Goal: Communication & Community: Share content

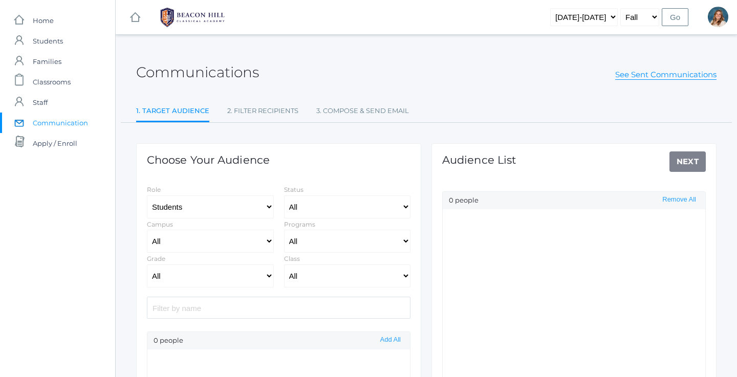
click at [72, 125] on span "Communication" at bounding box center [60, 123] width 55 height 20
select select "Enrolled"
click at [59, 83] on span "Classrooms" at bounding box center [52, 82] width 38 height 20
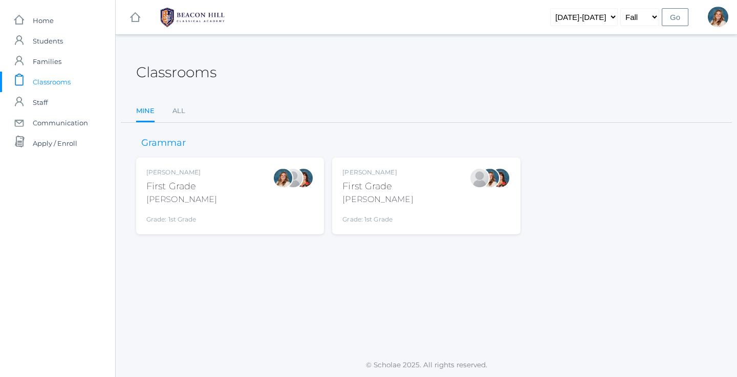
click at [241, 200] on div "Liv Barber First Grade Barber Grade: 1st Grade 01LA" at bounding box center [229, 196] width 167 height 56
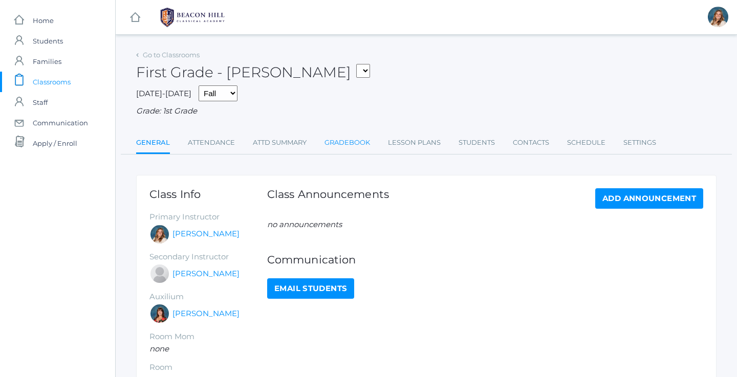
click at [364, 139] on link "Gradebook" at bounding box center [348, 143] width 46 height 20
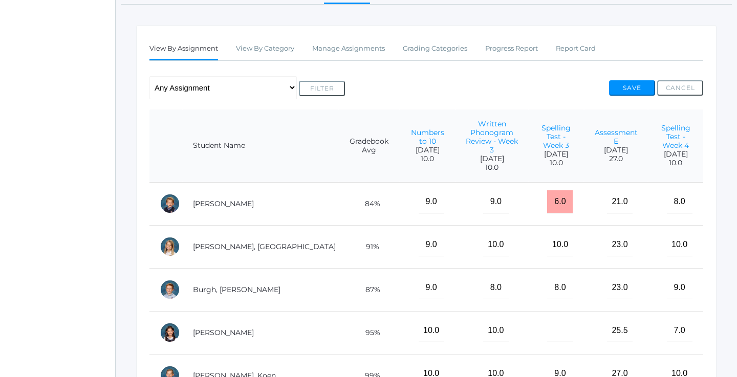
scroll to position [145, 0]
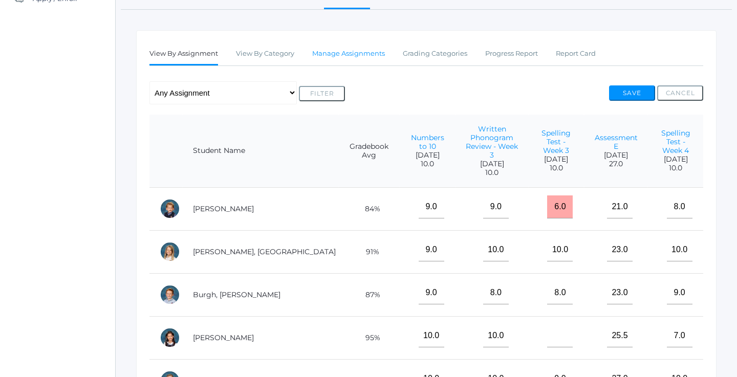
click at [354, 58] on link "Manage Assignments" at bounding box center [348, 54] width 73 height 20
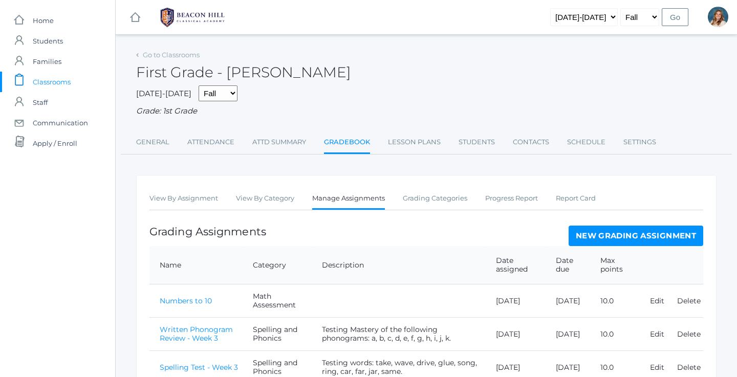
click at [606, 233] on link "New Grading Assignment" at bounding box center [636, 236] width 135 height 20
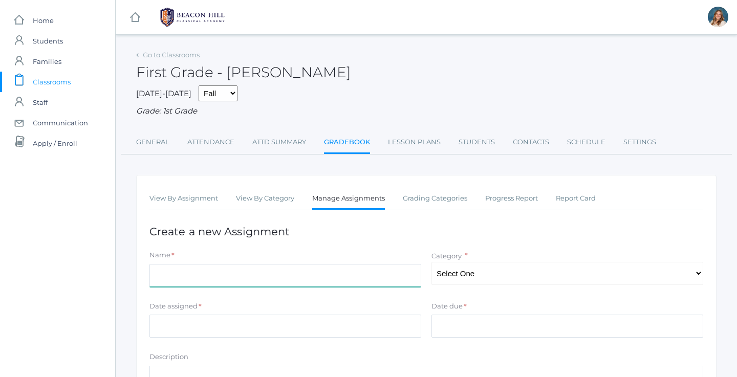
click at [226, 264] on input "Name" at bounding box center [285, 275] width 272 height 23
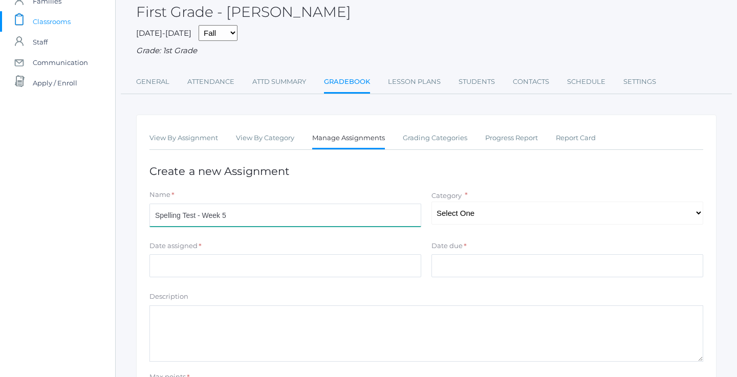
scroll to position [64, 0]
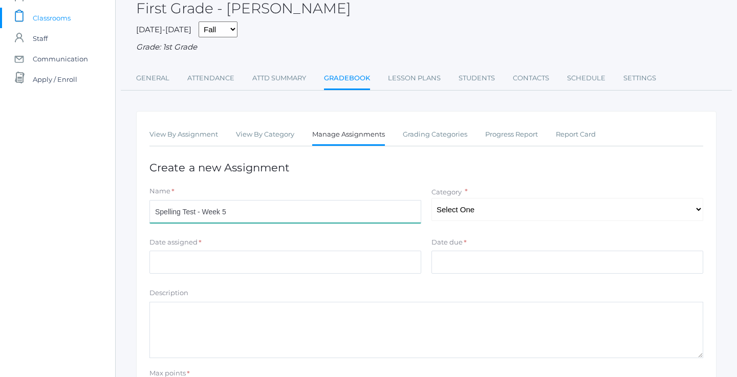
type input "Spelling Test - Week 5"
select select "1055"
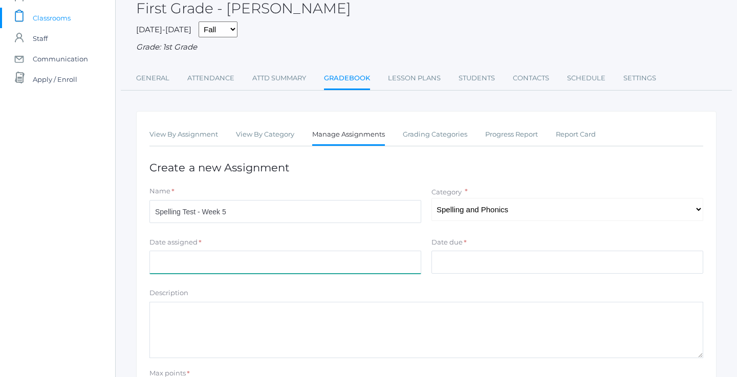
click at [267, 258] on input "Date assigned" at bounding box center [285, 262] width 272 height 23
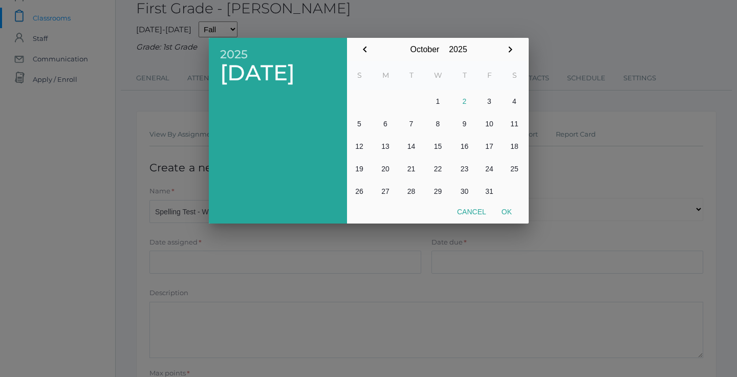
click at [402, 95] on td at bounding box center [411, 101] width 25 height 23
click at [370, 46] on icon "button" at bounding box center [365, 50] width 12 height 12
click at [413, 98] on button "2" at bounding box center [411, 101] width 25 height 23
click at [509, 214] on button "Ok" at bounding box center [507, 212] width 26 height 18
type input "2025-09-02"
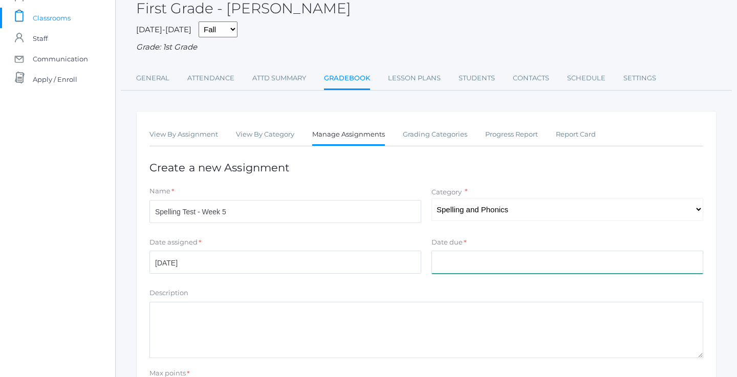
click at [473, 259] on input "Date due" at bounding box center [568, 262] width 272 height 23
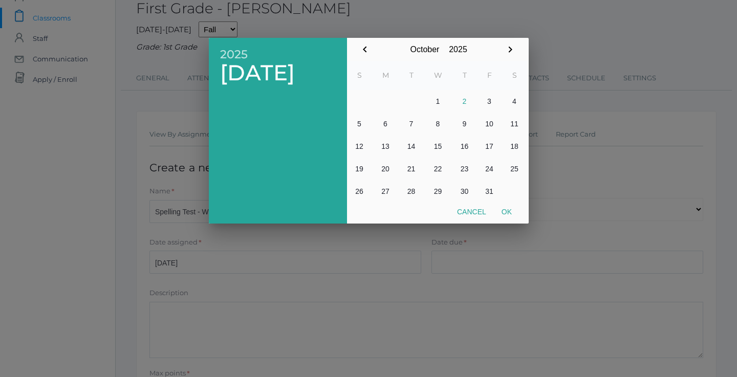
click at [465, 104] on button "2" at bounding box center [465, 101] width 25 height 23
click at [509, 213] on button "Ok" at bounding box center [507, 212] width 26 height 18
type input "[DATE]"
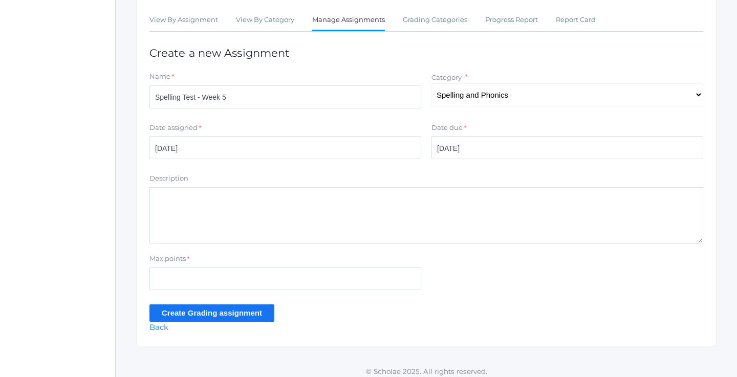
scroll to position [178, 0]
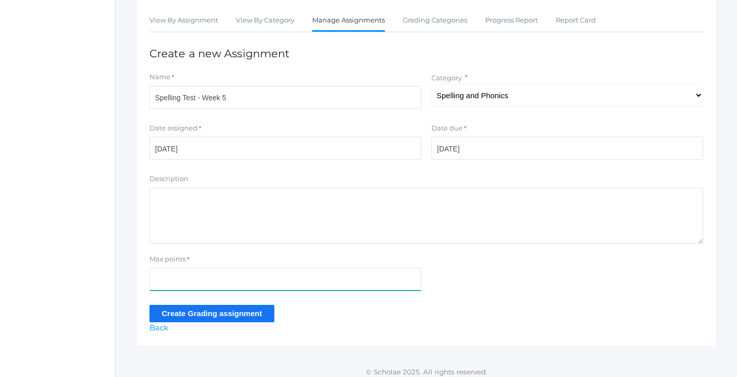
click at [244, 268] on input "Max points" at bounding box center [285, 279] width 272 height 23
click at [238, 236] on textarea "Description" at bounding box center [426, 216] width 554 height 56
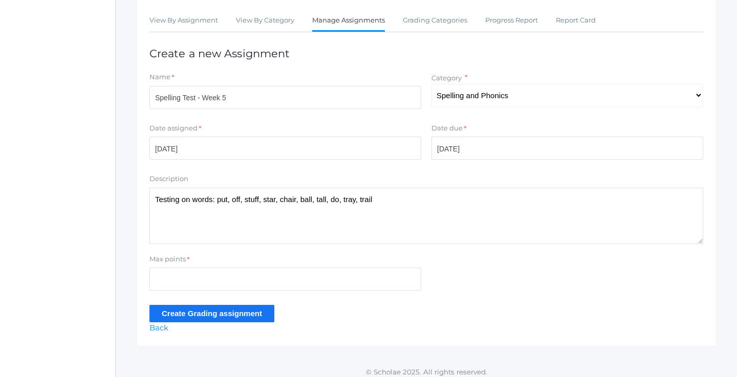
type textarea "Testing on words: put, off, stuff, star, chair, ball, tall, do, tray, trail"
click at [195, 285] on div "Max points *" at bounding box center [285, 274] width 282 height 41
click at [192, 276] on input "Max points" at bounding box center [285, 279] width 272 height 23
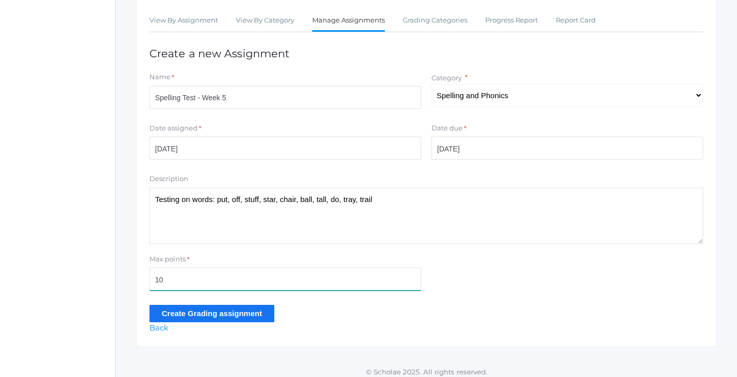
type input "10"
click at [202, 311] on input "Create Grading assignment" at bounding box center [211, 313] width 125 height 17
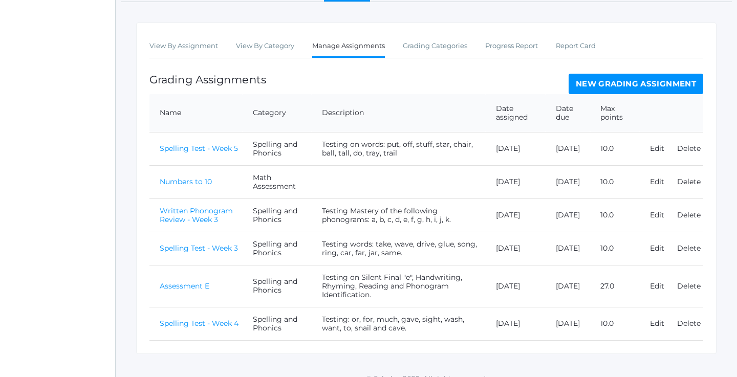
scroll to position [176, 0]
click at [223, 319] on link "Spelling Test - Week 4" at bounding box center [199, 323] width 79 height 9
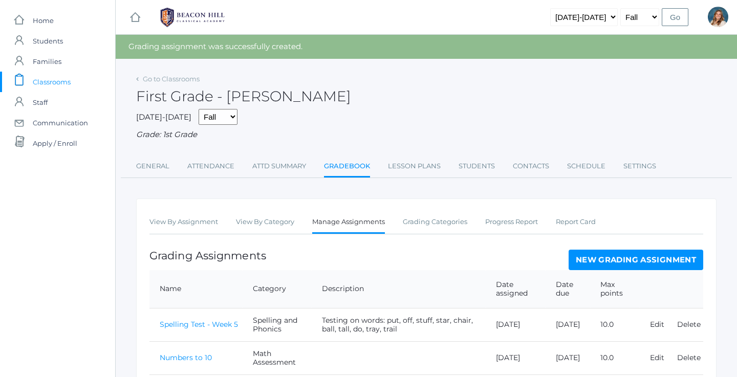
scroll to position [176, 0]
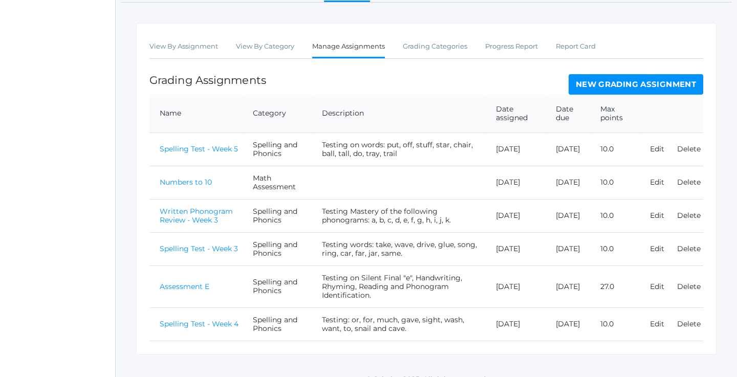
click at [212, 144] on link "Spelling Test - Week 5" at bounding box center [199, 148] width 78 height 9
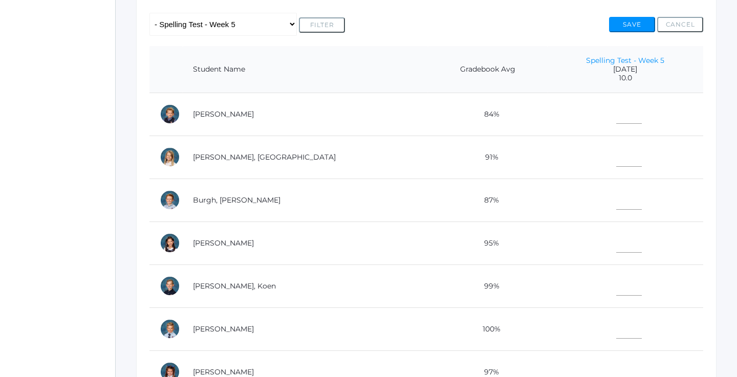
scroll to position [214, 0]
click at [616, 112] on input"] "text" at bounding box center [629, 111] width 26 height 23
type input"] "7"
click at [616, 148] on input"] "text" at bounding box center [629, 154] width 26 height 23
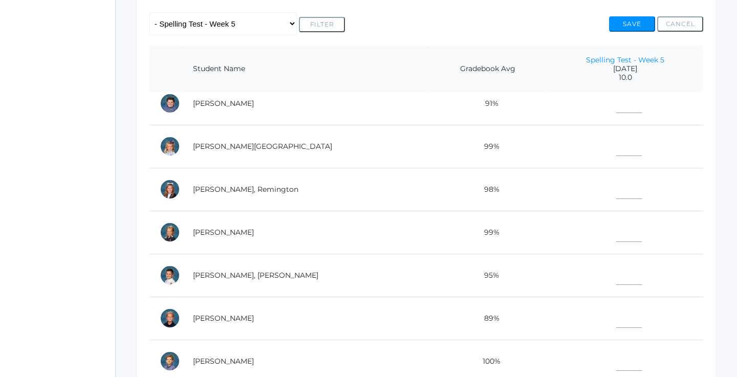
scroll to position [312, 0]
click at [616, 267] on input"] "text" at bounding box center [629, 272] width 26 height 23
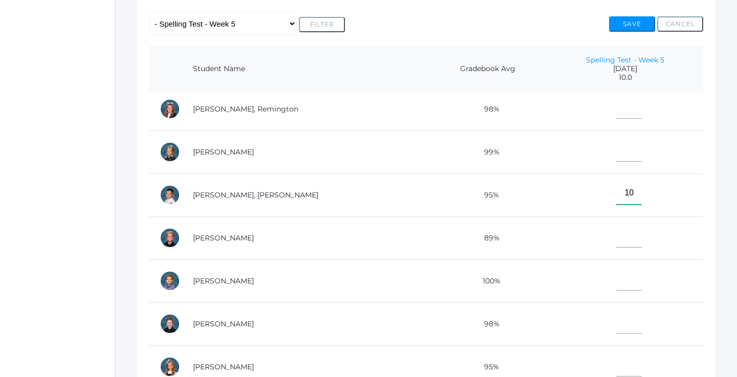
scroll to position [396, 0]
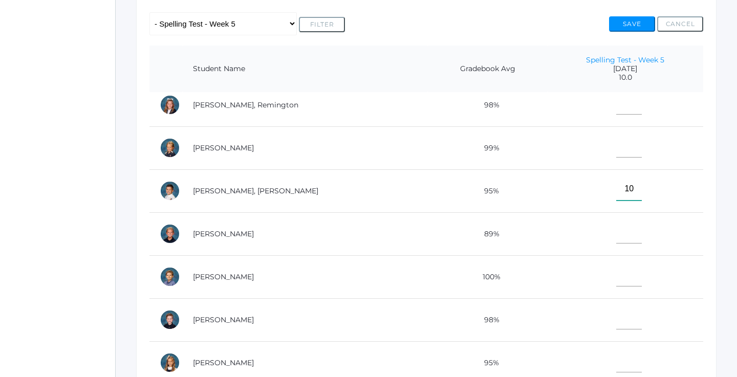
type input"] "10"
click at [616, 239] on input"] "text" at bounding box center [629, 232] width 26 height 23
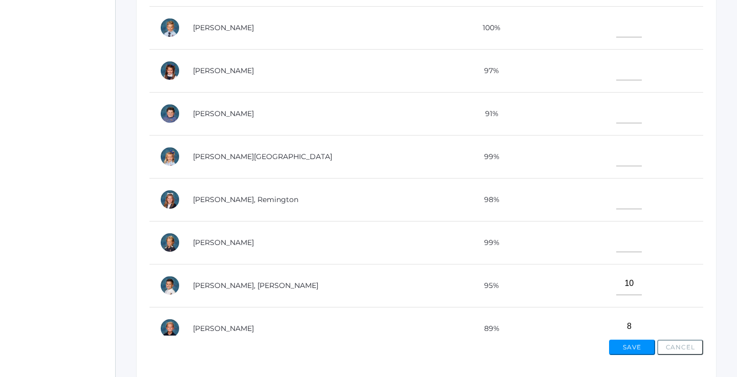
scroll to position [178, 0]
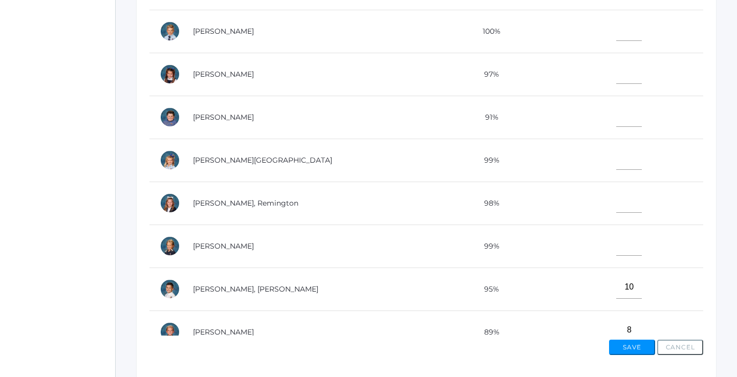
type input"] "8"
click at [616, 73] on input"] "text" at bounding box center [629, 72] width 26 height 23
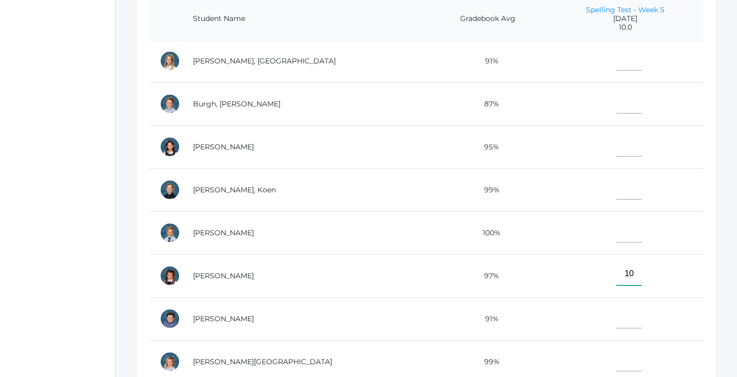
scroll to position [30, 0]
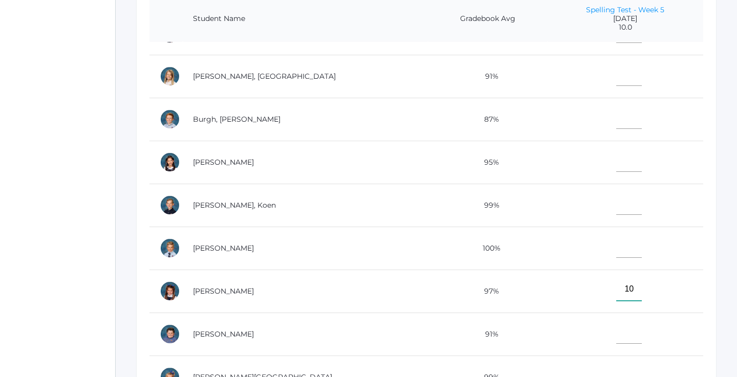
type input"] "10"
click at [605, 128] on td at bounding box center [626, 119] width 156 height 43
click at [616, 115] on input"] "text" at bounding box center [629, 117] width 26 height 23
type input"] "8"
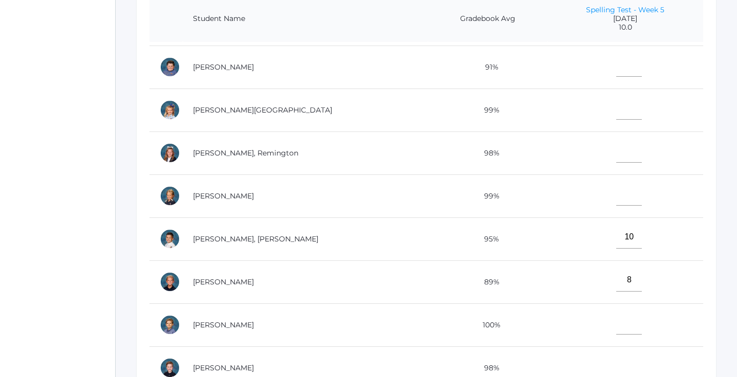
scroll to position [361, 0]
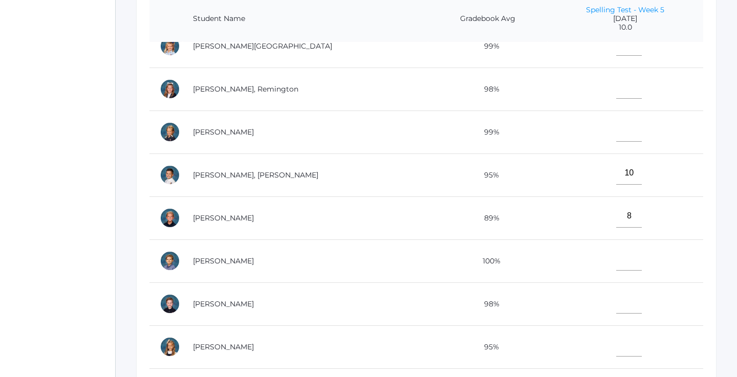
type input"] "5"
click at [616, 252] on input"] "text" at bounding box center [629, 259] width 26 height 23
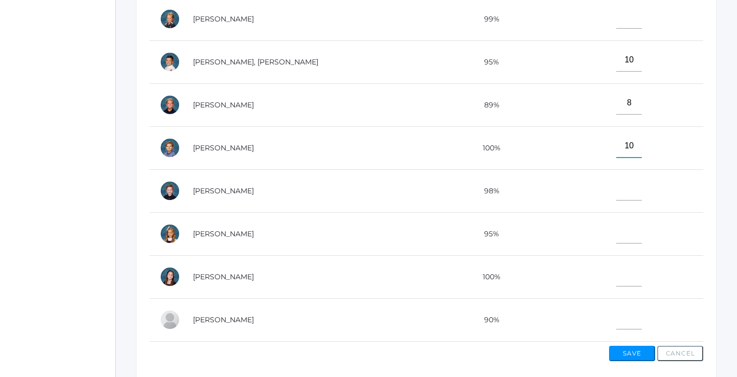
scroll to position [336, 0]
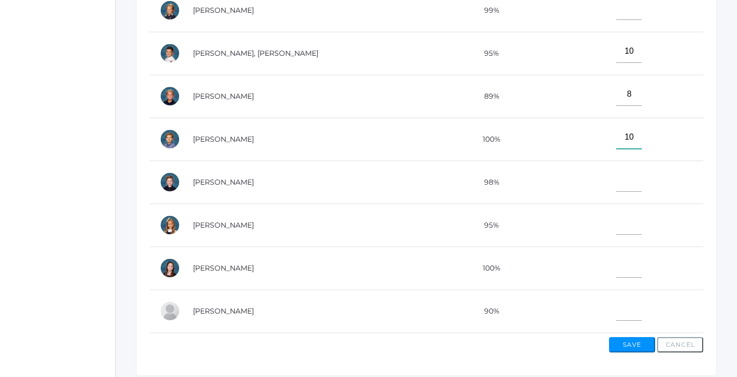
type input"] "10"
click at [616, 313] on input"] "text" at bounding box center [629, 309] width 26 height 23
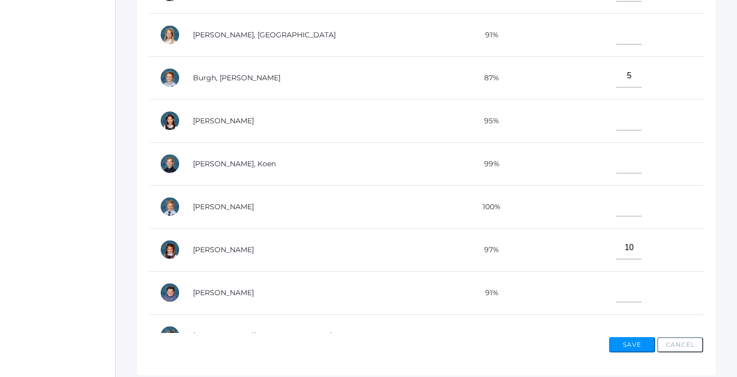
scroll to position [0, 0]
type input"] "10"
click at [616, 31] on input"] "text" at bounding box center [629, 33] width 26 height 23
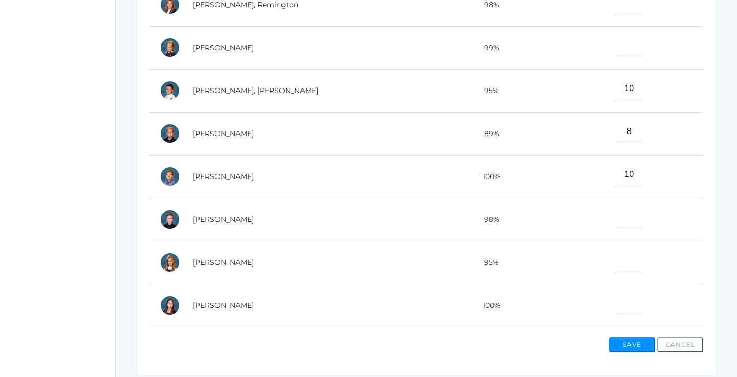
scroll to position [376, 0]
type input"] "10"
click at [589, 210] on td at bounding box center [626, 217] width 156 height 43
click at [616, 212] on input"] "text" at bounding box center [629, 215] width 26 height 23
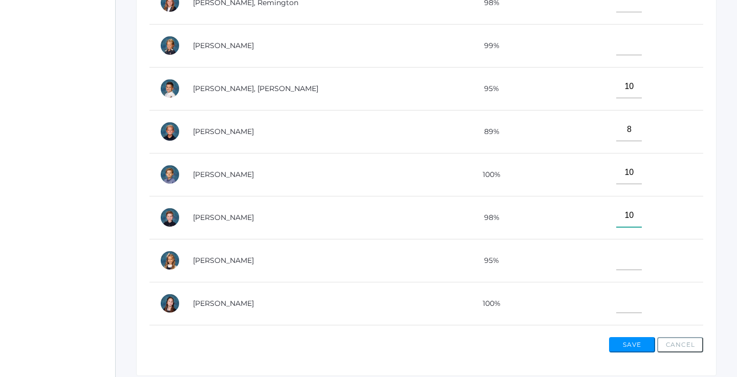
type input"] "10"
click at [616, 262] on input"] "text" at bounding box center [629, 258] width 26 height 23
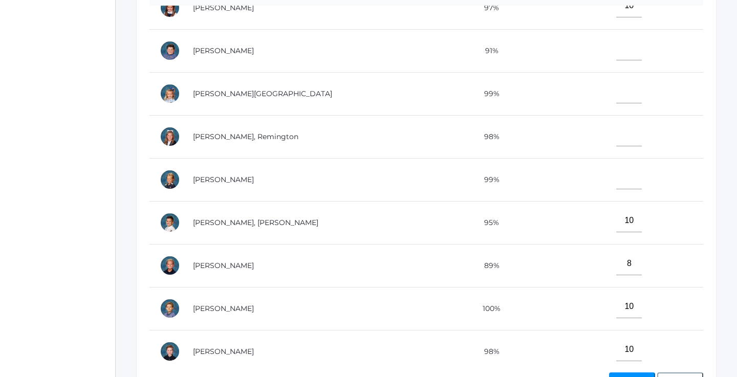
scroll to position [272, 0]
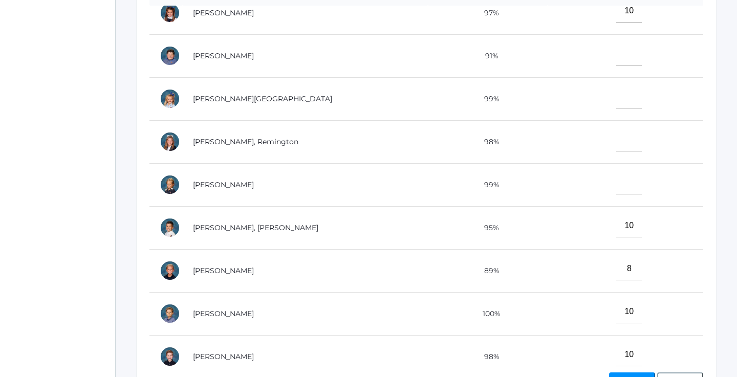
type input"] "10"
click at [616, 102] on input"] "text" at bounding box center [629, 96] width 26 height 23
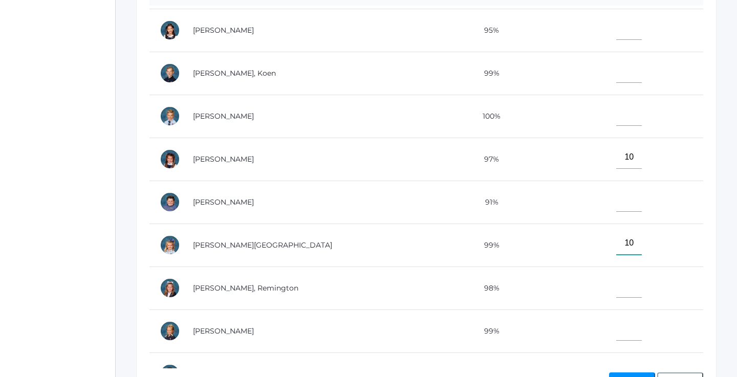
scroll to position [123, 0]
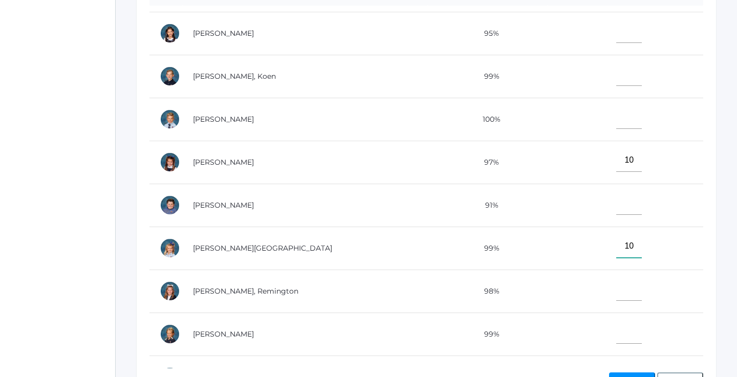
type input"] "10"
click at [616, 74] on input"] "text" at bounding box center [629, 74] width 26 height 23
type input"] "10"
click at [616, 119] on input"] "text" at bounding box center [629, 117] width 26 height 23
type input"] "10"
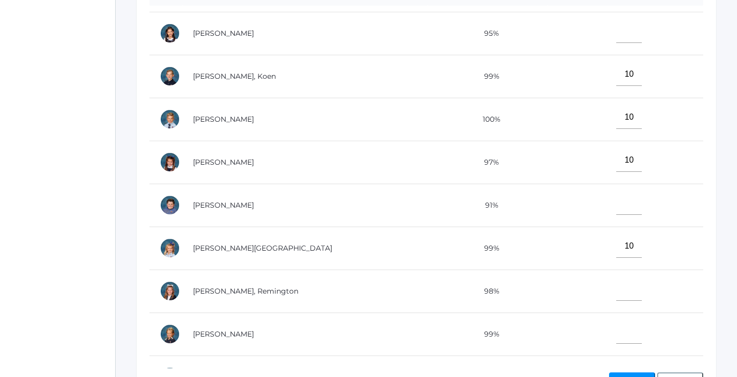
click at [604, 271] on td at bounding box center [626, 291] width 156 height 43
click at [616, 283] on input"] "text" at bounding box center [629, 289] width 26 height 23
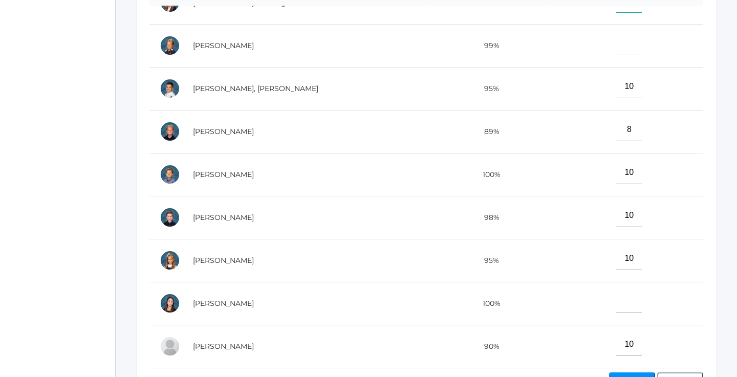
scroll to position [412, 0]
type input"] "10"
click at [616, 295] on input"] "text" at bounding box center [629, 301] width 26 height 23
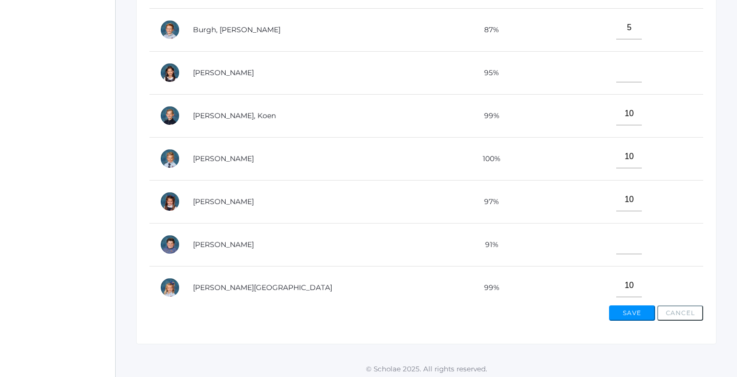
scroll to position [9, 0]
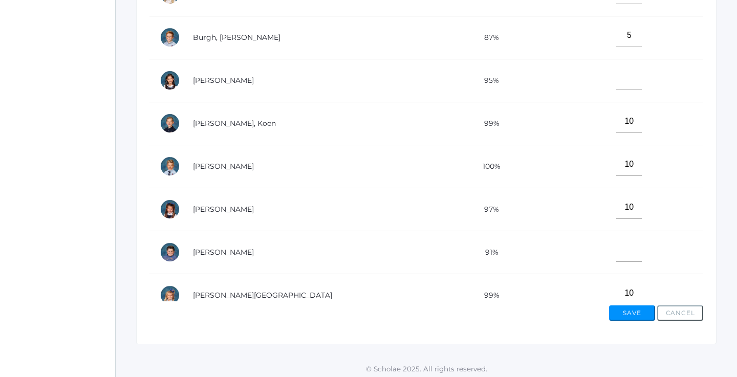
type input"] "9"
click at [616, 70] on input"] "text" at bounding box center [629, 78] width 26 height 23
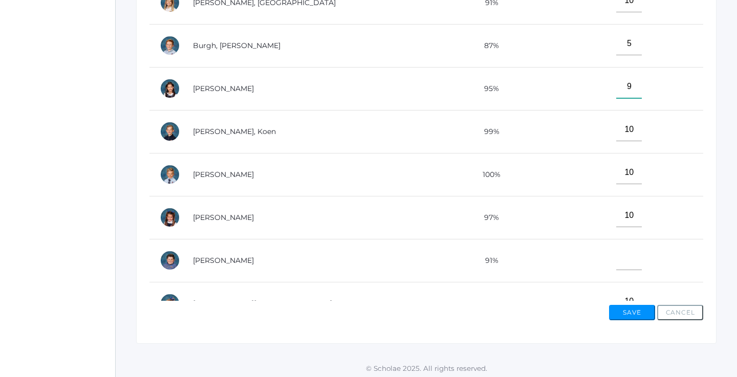
scroll to position [368, 0]
type input"] "9"
click at [627, 309] on button "Save" at bounding box center [632, 313] width 46 height 15
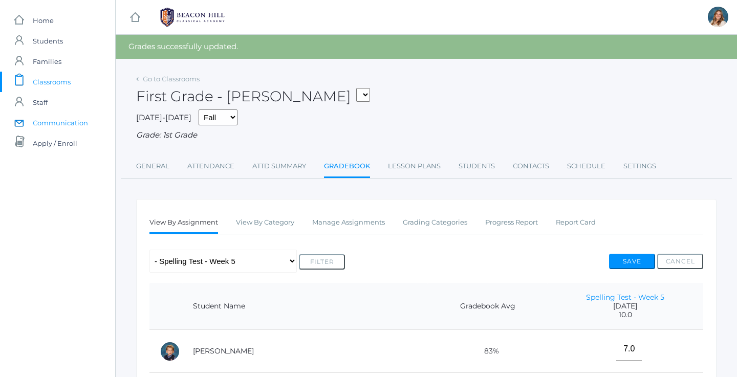
click at [60, 125] on span "Communication" at bounding box center [60, 123] width 55 height 20
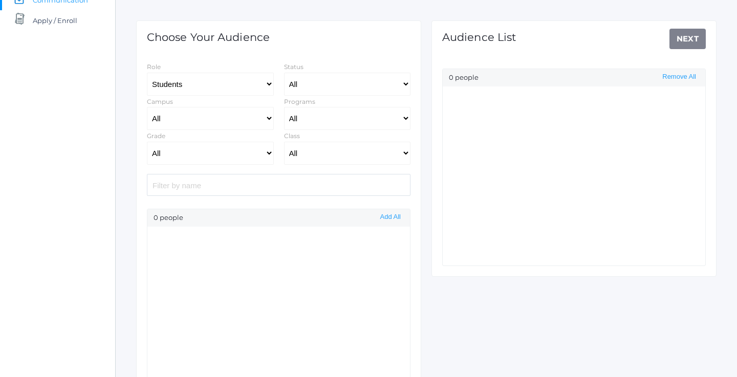
scroll to position [172, 0]
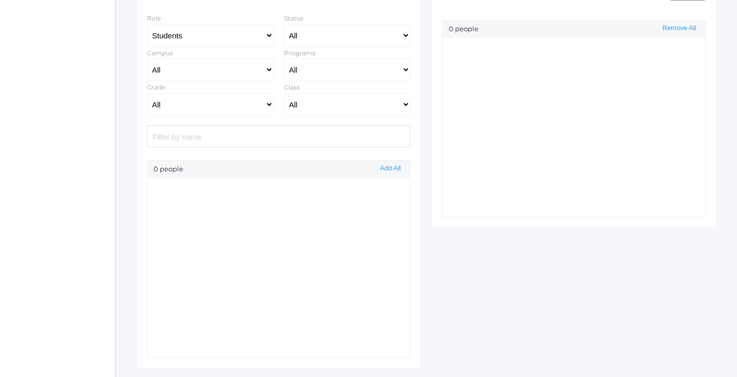
select select "Enrolled"
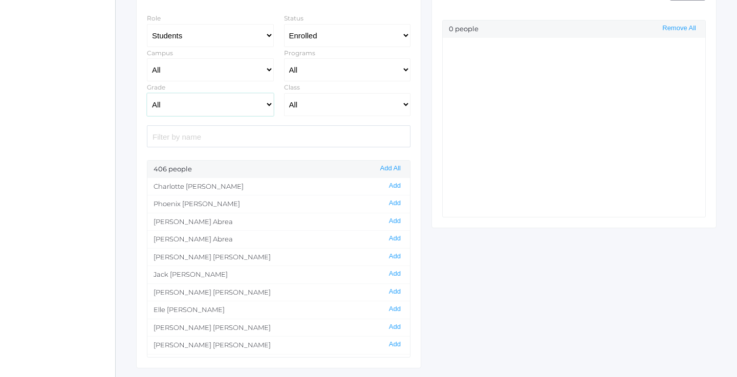
select select "1"
select select "1990"
click at [395, 172] on button "Add All" at bounding box center [390, 168] width 27 height 9
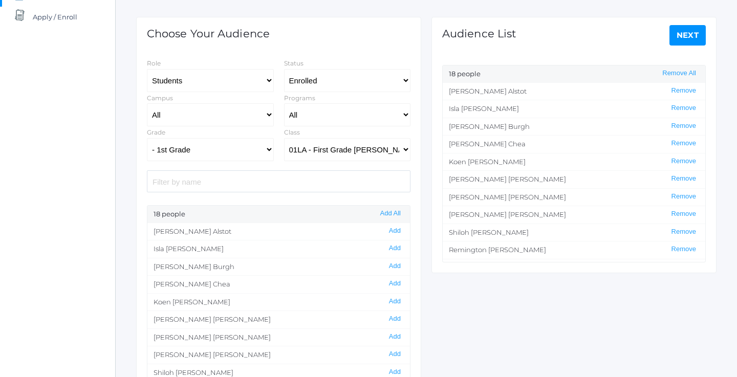
scroll to position [113, 0]
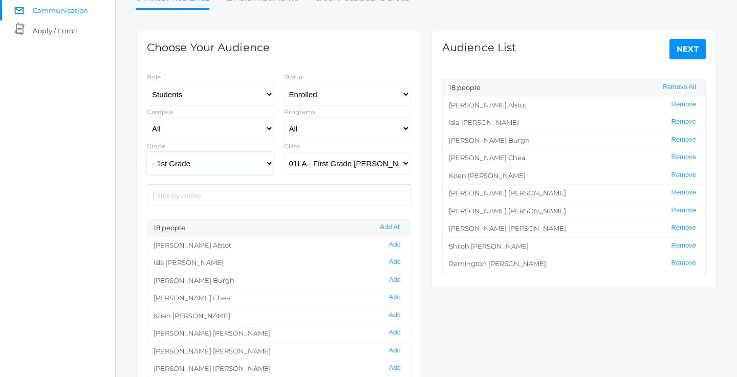
select select "2"
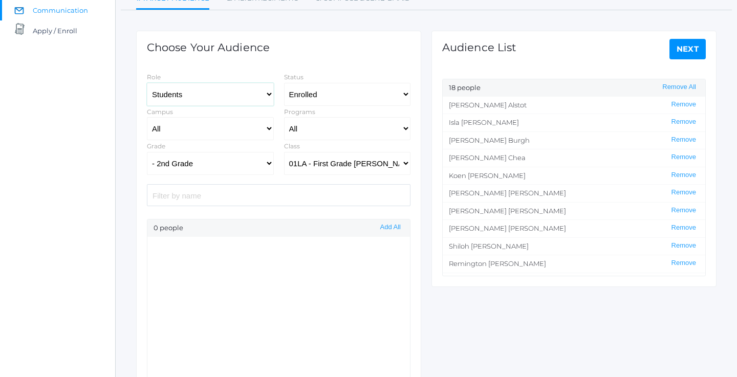
select select "1"
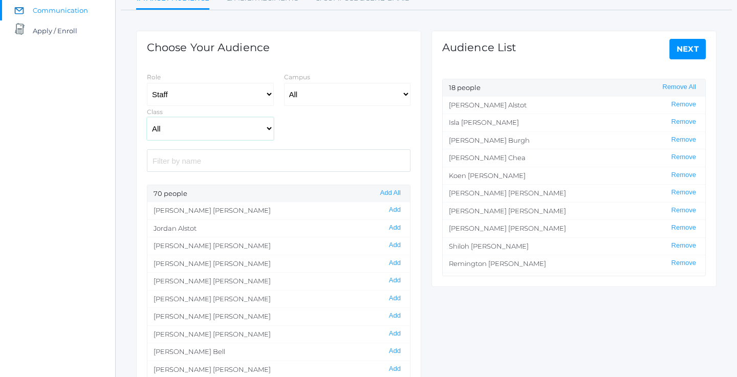
select select "1990"
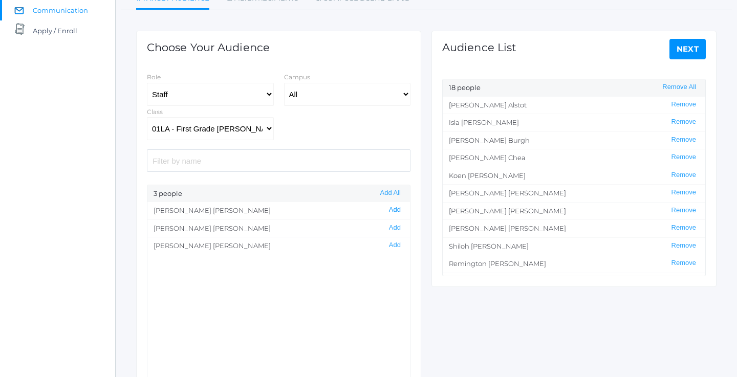
click at [394, 207] on button "Add" at bounding box center [395, 210] width 18 height 9
click at [698, 50] on link "Next" at bounding box center [688, 49] width 37 height 20
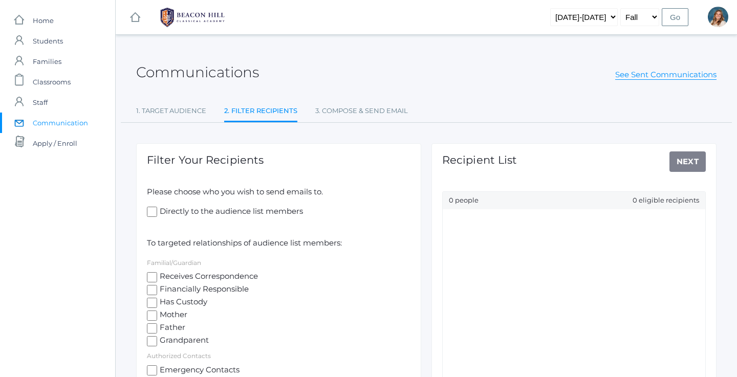
click at [153, 312] on input "Mother" at bounding box center [152, 316] width 10 height 10
checkbox input "true"
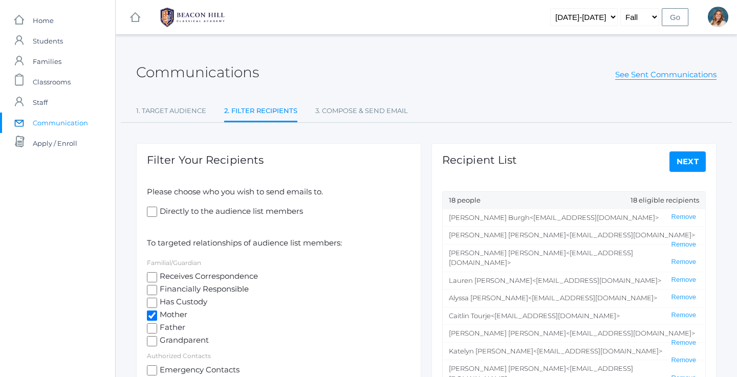
click at [153, 324] on input "Father" at bounding box center [152, 329] width 10 height 10
checkbox input "true"
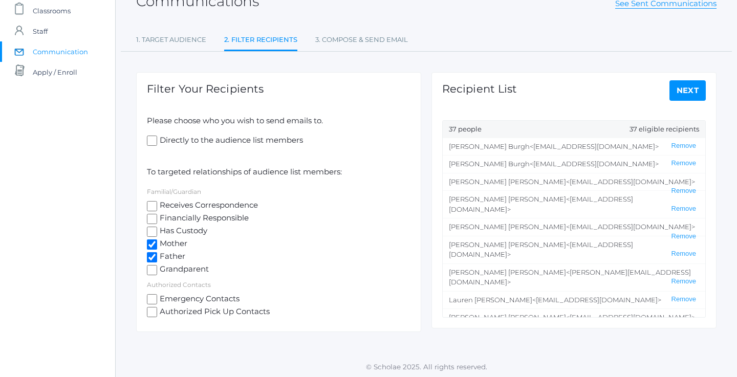
click at [685, 96] on link "Next" at bounding box center [688, 90] width 37 height 20
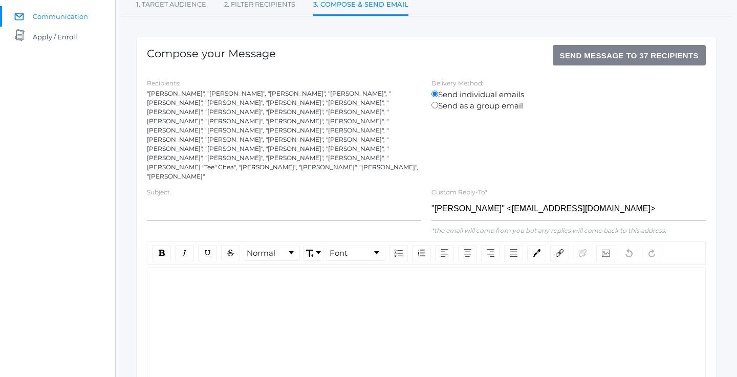
scroll to position [109, 0]
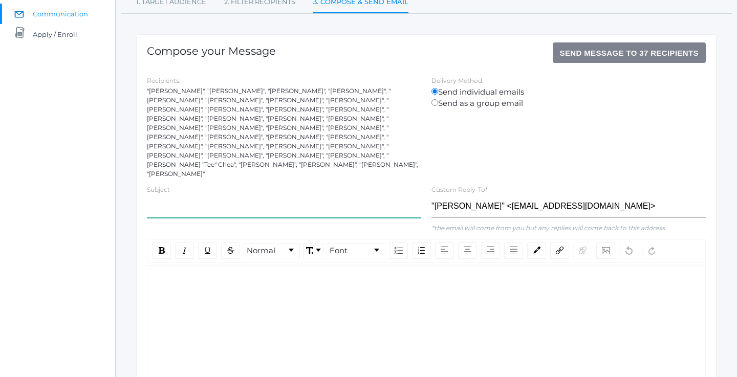
click at [182, 195] on input "text" at bounding box center [284, 206] width 274 height 23
click at [191, 282] on div "rdw-wrapper" at bounding box center [426, 335] width 559 height 141
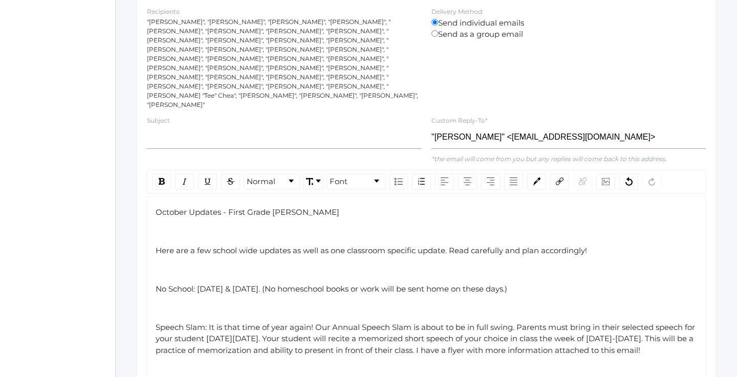
scroll to position [178, 0]
click at [237, 226] on div "rdw-editor" at bounding box center [427, 232] width 542 height 12
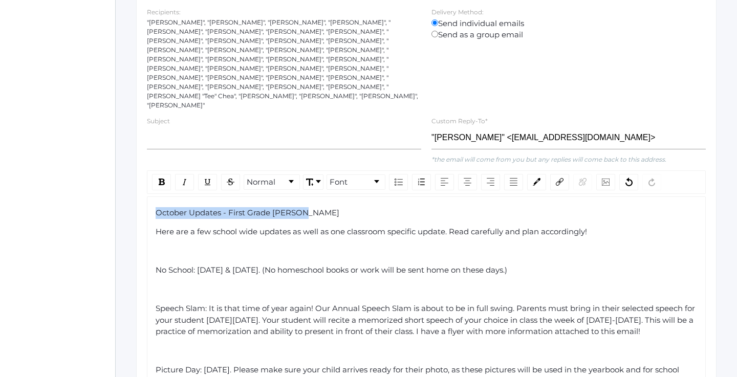
drag, startPoint x: 304, startPoint y: 196, endPoint x: 156, endPoint y: 192, distance: 148.5
click at [156, 207] on div "October Updates - First Grade Watson" at bounding box center [427, 213] width 542 height 12
copy span "October Updates - First Grade Watson"
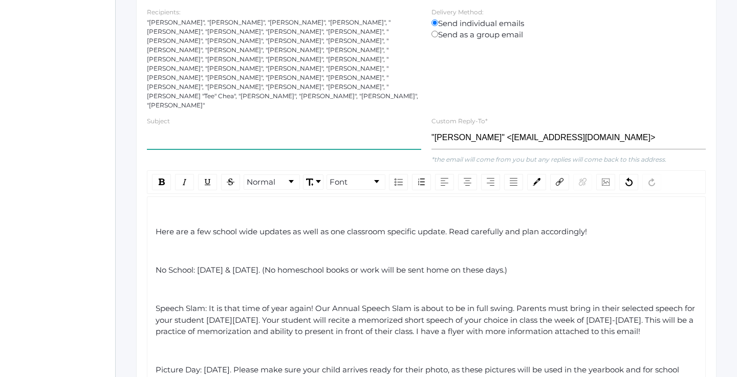
click at [196, 126] on input "text" at bounding box center [284, 137] width 274 height 23
paste input "October Updates - First Grade Watson"
click at [278, 126] on input "October Updates - First Grade Watson" at bounding box center [284, 137] width 274 height 23
type input "October Updates - First Grade Barber"
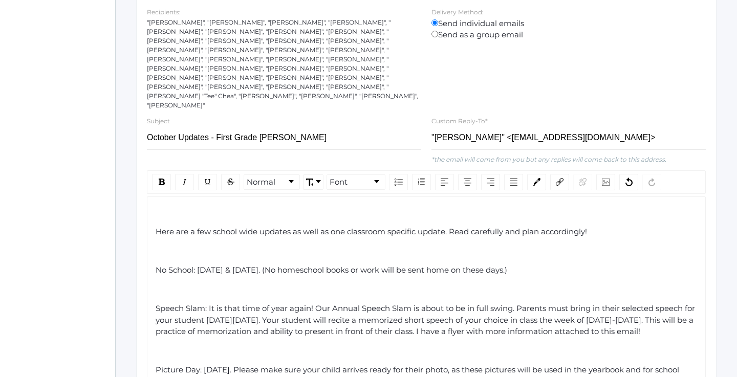
click at [212, 207] on div "rdw-editor" at bounding box center [427, 213] width 542 height 12
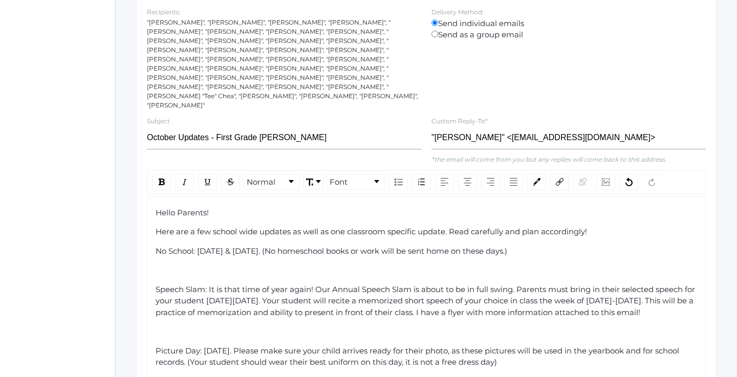
click at [166, 265] on div "rdw-editor" at bounding box center [427, 271] width 542 height 12
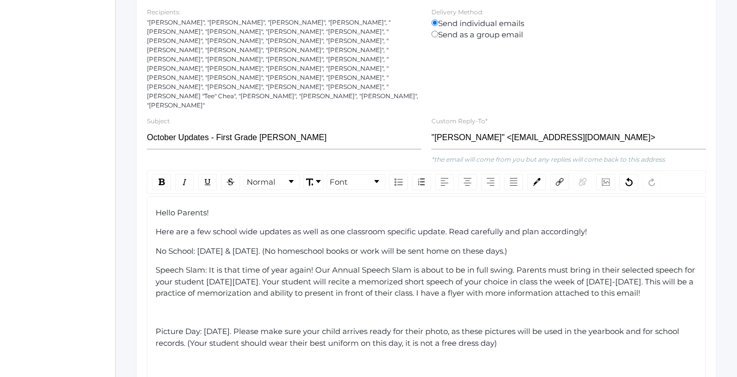
click at [165, 307] on div "rdw-editor" at bounding box center [427, 313] width 542 height 12
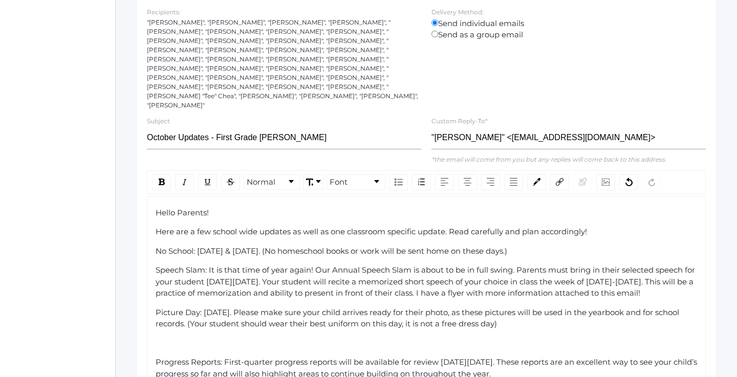
scroll to position [224, 0]
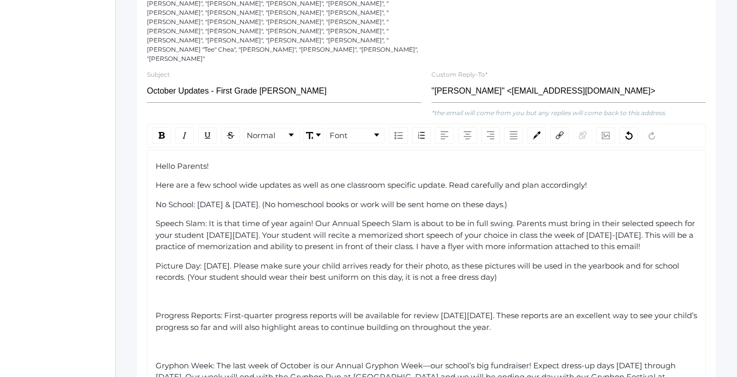
click at [166, 291] on div "rdw-editor" at bounding box center [427, 297] width 542 height 12
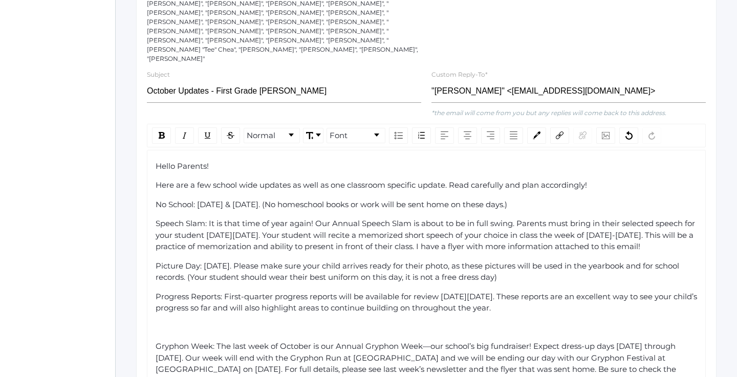
click at [174, 341] on div "Gryphon Week: The last week of October is our Annual Gryphon Week—our school’s …" at bounding box center [427, 364] width 542 height 46
click at [174, 322] on div "rdw-editor" at bounding box center [427, 328] width 542 height 12
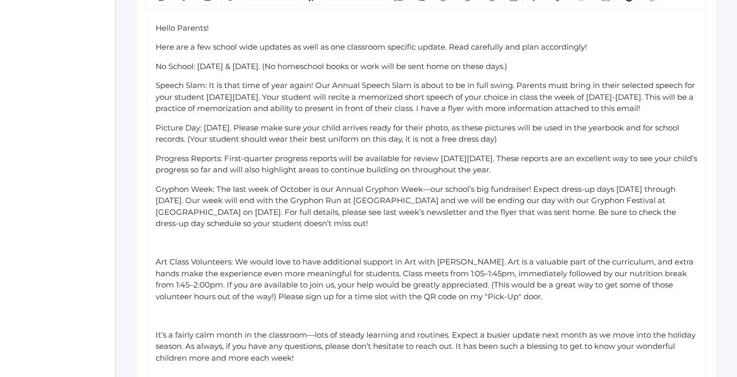
scroll to position [362, 0]
click at [193, 238] on div "rdw-editor" at bounding box center [427, 244] width 542 height 12
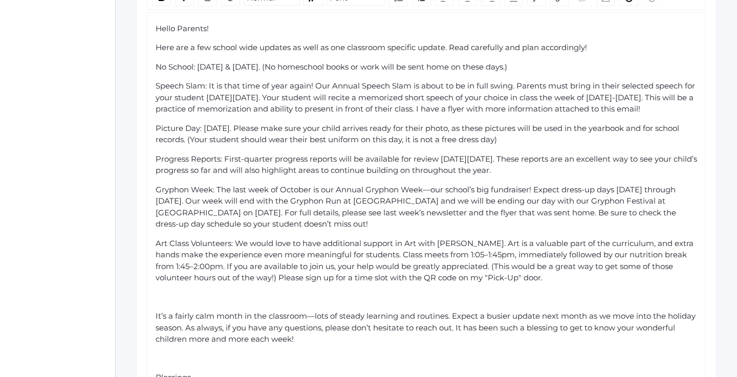
click at [202, 290] on div "Hello Parents! Here are a few school wide updates as well as one classroom spec…" at bounding box center [427, 213] width 542 height 380
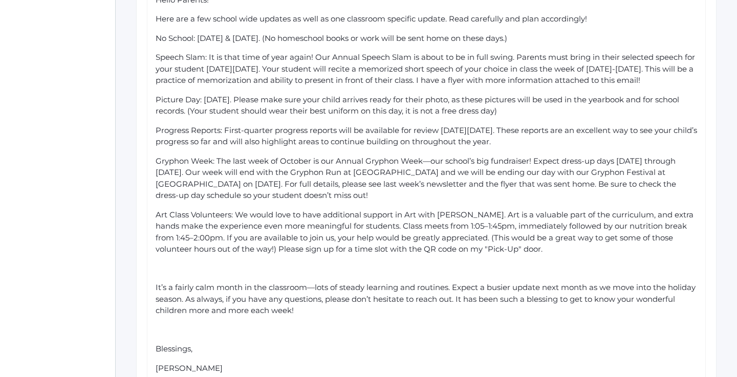
scroll to position [392, 0]
click at [243, 265] on div "Hello Parents! Here are a few school wide updates as well as one classroom spec…" at bounding box center [427, 183] width 542 height 380
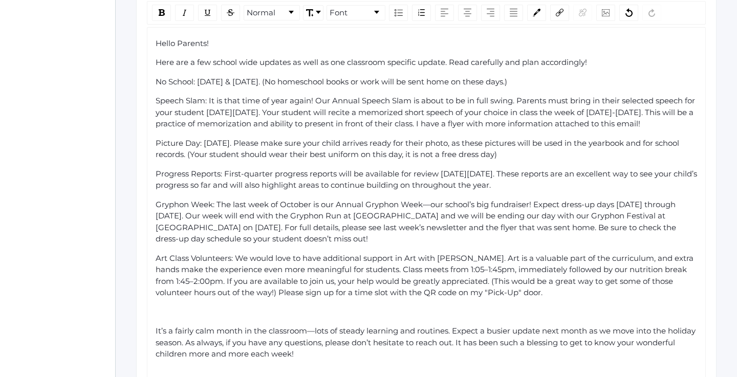
scroll to position [301, 0]
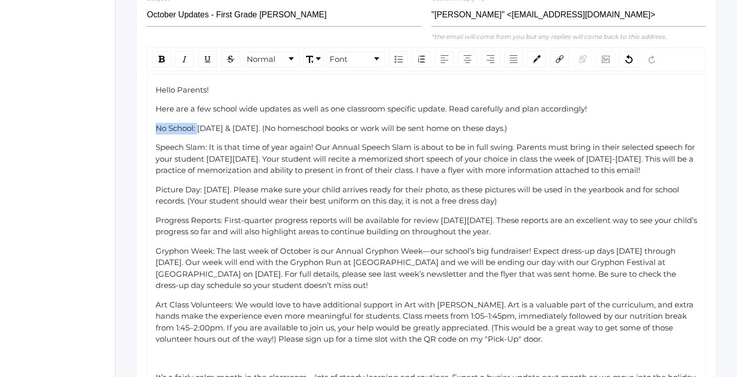
drag, startPoint x: 198, startPoint y: 109, endPoint x: 153, endPoint y: 105, distance: 45.2
click at [153, 105] on div "Hello Parents! Here are a few school wide updates as well as one classroom spec…" at bounding box center [426, 275] width 559 height 402
click at [161, 51] on div "rdw-inline-control" at bounding box center [161, 59] width 19 height 16
click at [206, 142] on span "Speech Slam: It is that time of year again! Our Annual Speech Slam is about to …" at bounding box center [427, 158] width 542 height 33
drag, startPoint x: 207, startPoint y: 129, endPoint x: 154, endPoint y: 126, distance: 53.3
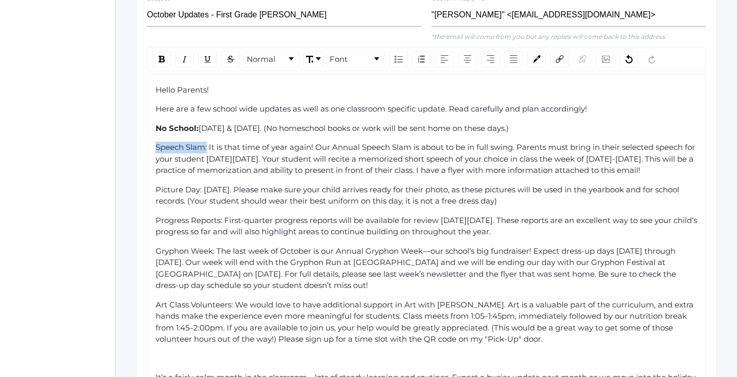
click at [154, 126] on div "Hello Parents! Here are a few school wide updates as well as one classroom spec…" at bounding box center [426, 275] width 559 height 402
click at [159, 56] on img "rdw-inline-control" at bounding box center [162, 59] width 6 height 7
drag, startPoint x: 204, startPoint y: 182, endPoint x: 153, endPoint y: 180, distance: 51.8
click at [153, 180] on div "Hello Parents! Here are a few school wide updates as well as one classroom spec…" at bounding box center [426, 275] width 559 height 402
click at [162, 56] on img "rdw-inline-control" at bounding box center [162, 59] width 6 height 7
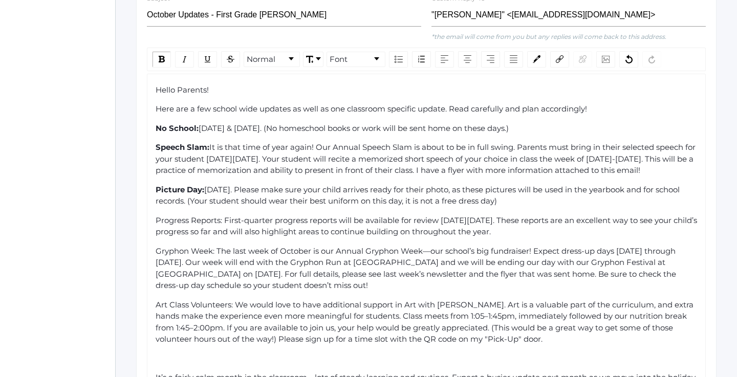
click at [222, 216] on span "Progress Reports: First-quarter progress reports will be available for review o…" at bounding box center [428, 227] width 544 height 22
drag, startPoint x: 225, startPoint y: 210, endPoint x: 147, endPoint y: 209, distance: 77.8
click at [147, 209] on div "Hello Parents! Here are a few school wide updates as well as one classroom spec…" at bounding box center [426, 275] width 559 height 402
click at [163, 51] on div "rdw-inline-control" at bounding box center [161, 59] width 19 height 16
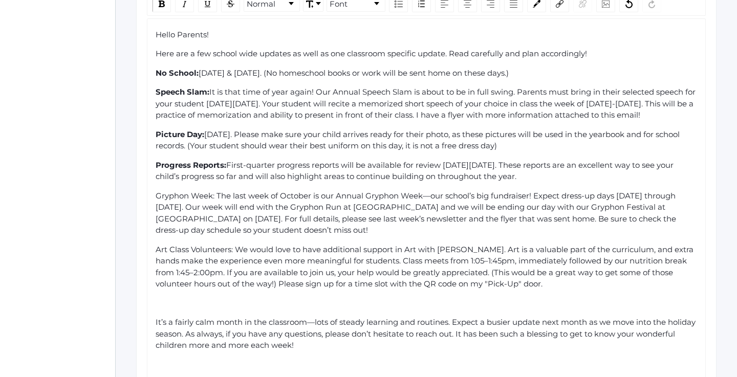
scroll to position [360, 0]
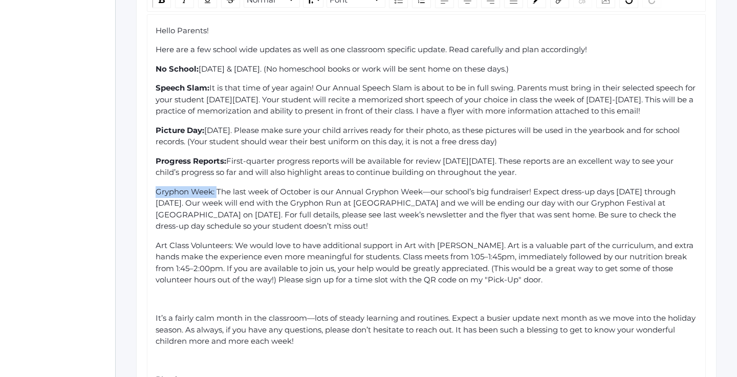
drag, startPoint x: 217, startPoint y: 183, endPoint x: 140, endPoint y: 183, distance: 76.8
click at [140, 183] on div "Compose your Message Send Message to 37 recipients Recipients: "Emily Burgh", "…" at bounding box center [426, 128] width 581 height 690
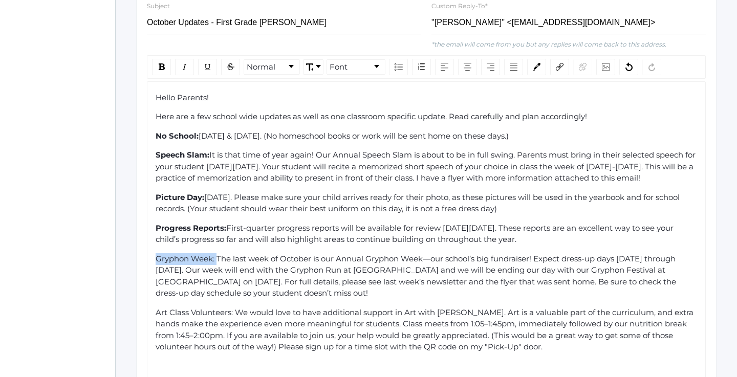
scroll to position [292, 0]
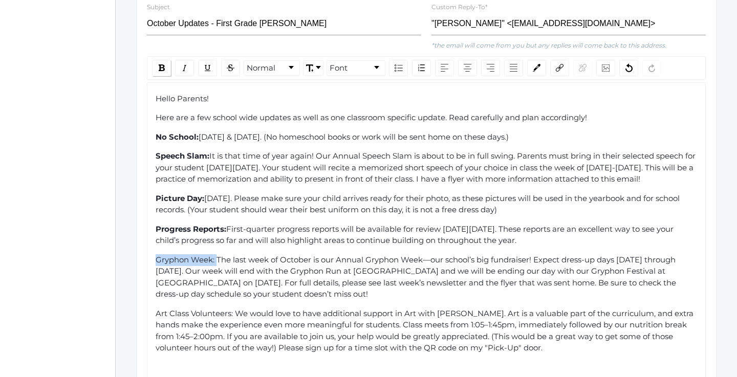
click at [164, 65] on img "rdw-inline-control" at bounding box center [162, 68] width 6 height 7
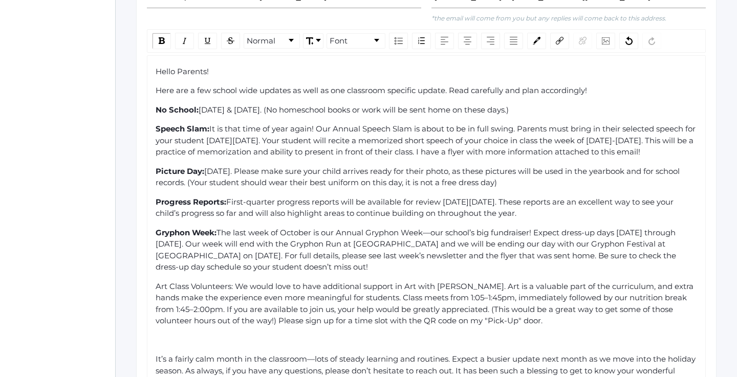
scroll to position [332, 0]
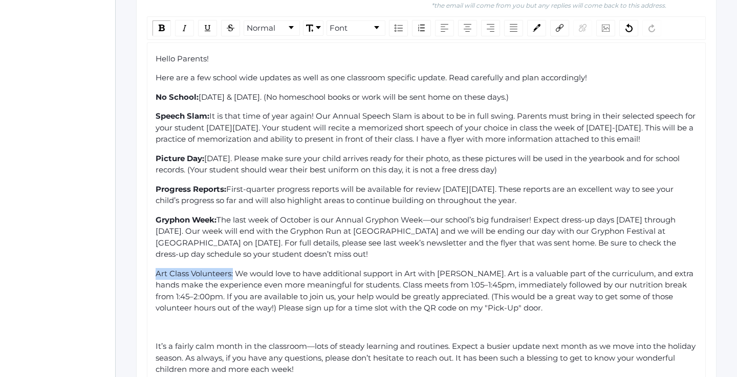
drag, startPoint x: 233, startPoint y: 265, endPoint x: 139, endPoint y: 262, distance: 94.2
click at [139, 262] on div "Compose your Message Send Message to 37 recipients Recipients: "Emily Burgh", "…" at bounding box center [426, 157] width 581 height 690
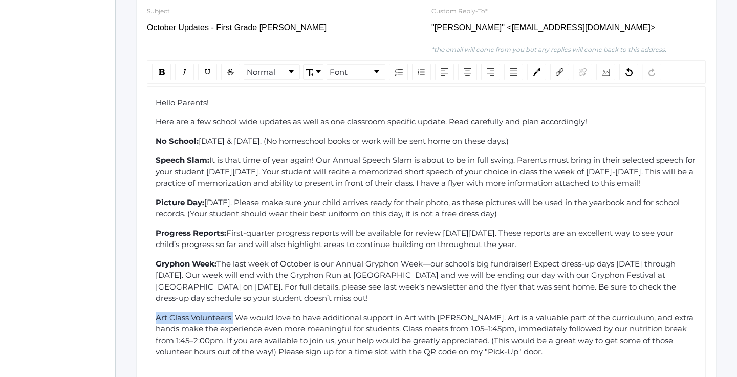
scroll to position [281, 0]
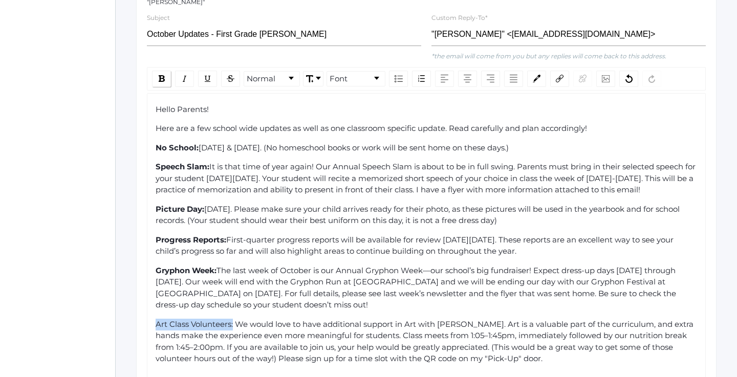
click at [168, 71] on div "rdw-inline-control" at bounding box center [161, 79] width 19 height 16
click at [297, 143] on span "Monday, October 13th & Tuesday, October 14th. (No homeschool books or work will…" at bounding box center [354, 148] width 310 height 10
drag, startPoint x: 379, startPoint y: 131, endPoint x: 202, endPoint y: 127, distance: 177.7
click at [202, 143] on span "Monday, October 13th & Tuesday, October 14th. (No homeschool books or work will…" at bounding box center [354, 148] width 310 height 10
click at [163, 75] on img "rdw-inline-control" at bounding box center [162, 78] width 6 height 7
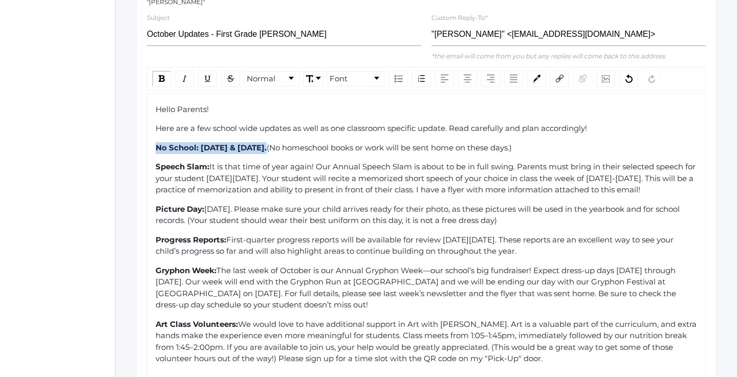
click at [271, 186] on div "Hello Parents! Here are a few school wide updates as well as one classroom spec…" at bounding box center [427, 294] width 542 height 380
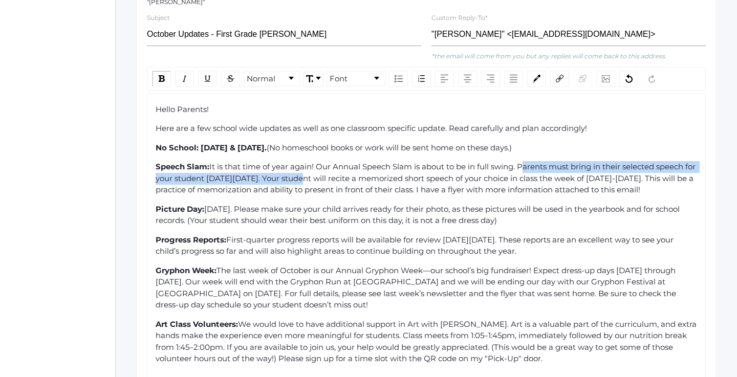
drag, startPoint x: 520, startPoint y: 144, endPoint x: 308, endPoint y: 159, distance: 213.0
click at [308, 162] on span "It is that time of year again! Our Annual Speech Slam is about to be in full sw…" at bounding box center [427, 178] width 542 height 33
click at [160, 75] on img "rdw-inline-control" at bounding box center [162, 78] width 6 height 7
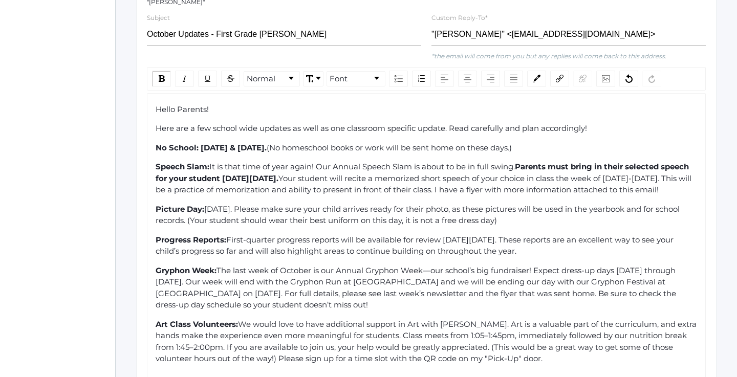
click at [215, 184] on div "Speech Slam: It is that time of year again! Our Annual Speech Slam is about to …" at bounding box center [427, 178] width 542 height 35
drag, startPoint x: 216, startPoint y: 183, endPoint x: 515, endPoint y: 170, distance: 299.3
click at [515, 170] on div "Speech Slam: It is that time of year again! Our Annual Speech Slam is about to …" at bounding box center [427, 178] width 542 height 35
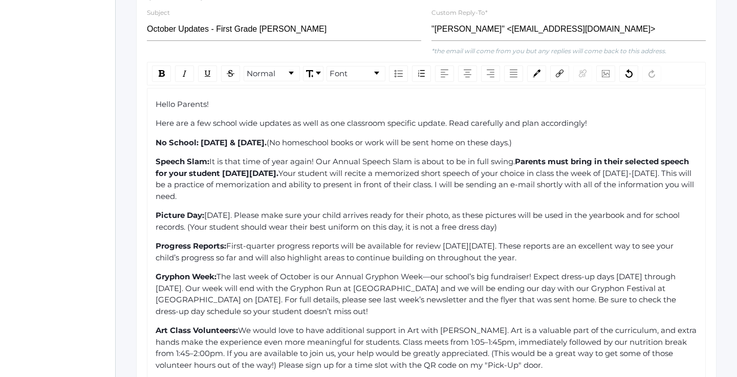
scroll to position [286, 0]
click at [225, 157] on span "Parents must bring in their selected speech for your student on Friday October …" at bounding box center [424, 168] width 536 height 22
click at [286, 175] on div "Speech Slam: It is that time of year again! Our Annual Speech Slam is about to …" at bounding box center [427, 179] width 542 height 46
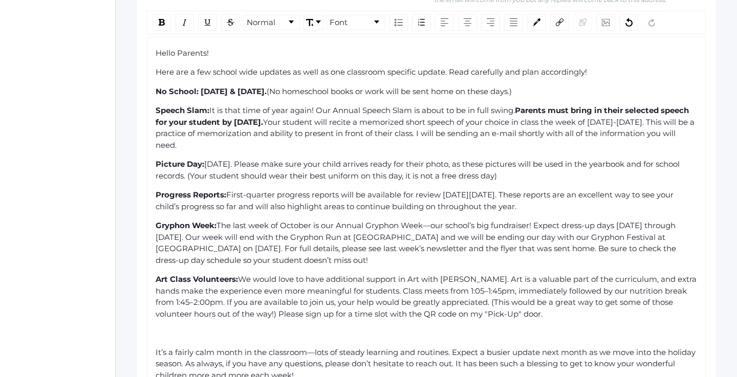
scroll to position [342, 0]
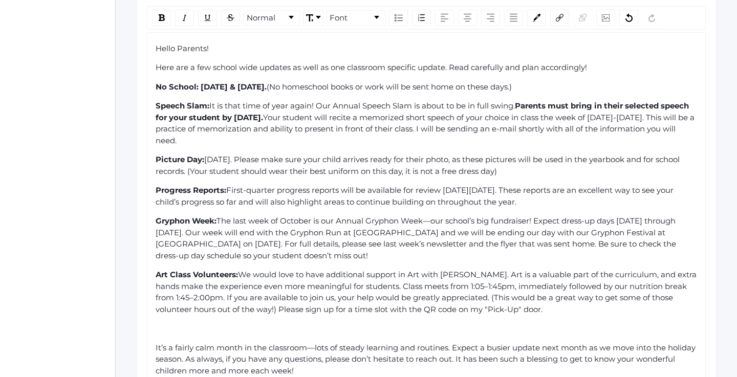
drag, startPoint x: 309, startPoint y: 140, endPoint x: 209, endPoint y: 134, distance: 100.0
click at [209, 155] on span "Wednesday, October 15th. Please make sure your child arrives ready for their ph…" at bounding box center [419, 166] width 526 height 22
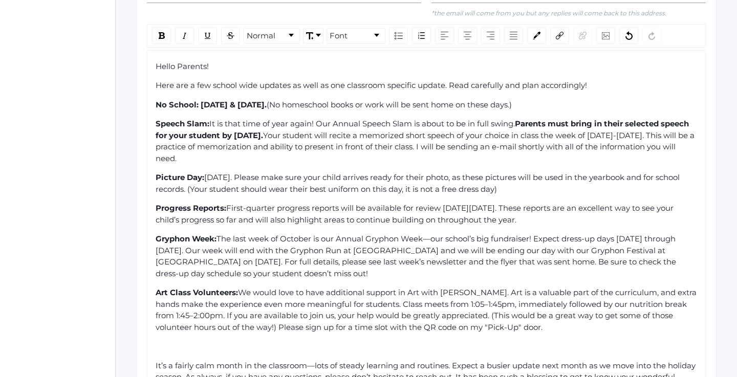
scroll to position [323, 0]
click at [163, 33] on img "rdw-inline-control" at bounding box center [162, 36] width 6 height 7
click at [402, 174] on span "Please make sure your child arrives ready for their photo, as these pictures wi…" at bounding box center [420, 185] width 528 height 22
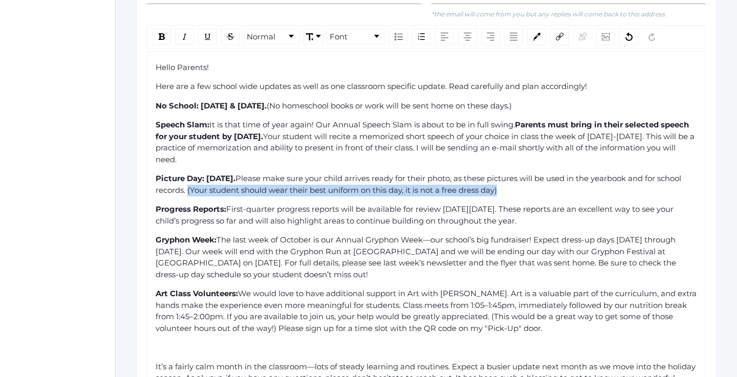
drag, startPoint x: 595, startPoint y: 168, endPoint x: 282, endPoint y: 169, distance: 313.3
click at [282, 173] on div "Picture Day: Wednesday, October 15th. Please make sure your child arrives ready…" at bounding box center [427, 184] width 542 height 23
click at [184, 33] on img "rdw-inline-control" at bounding box center [185, 37] width 8 height 8
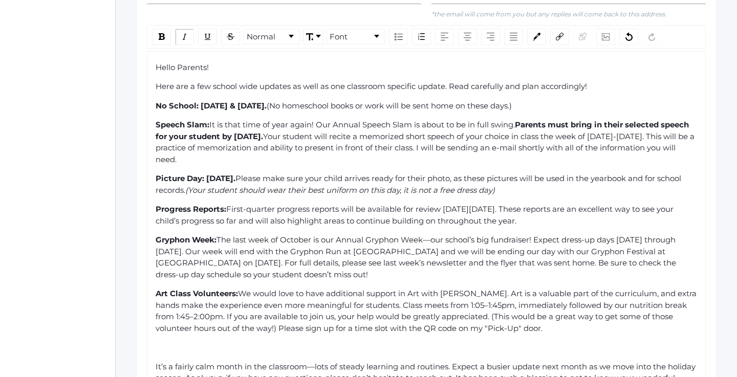
click at [495, 185] on span "(Your student should wear their best uniform on this day, it is not a free dres…" at bounding box center [340, 190] width 310 height 10
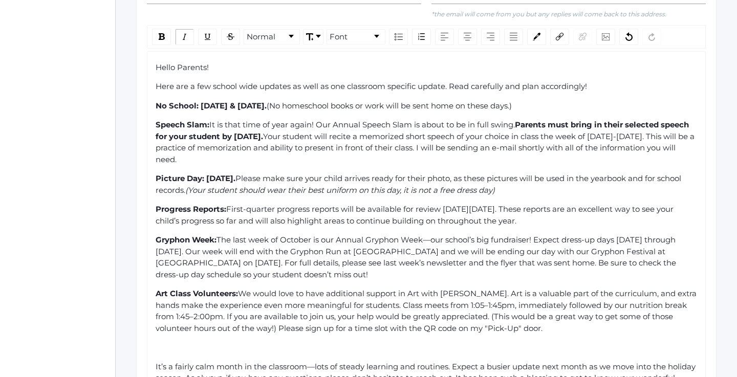
click at [495, 185] on span "(Your student should wear their best uniform on this day, it is not a free dres…" at bounding box center [340, 190] width 310 height 10
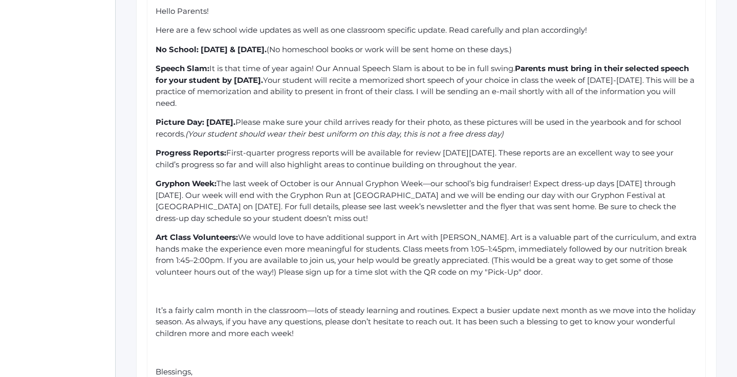
scroll to position [383, 0]
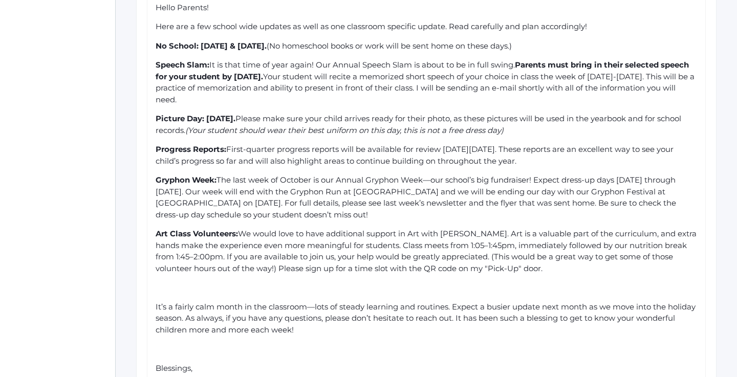
click at [504, 125] on span "(Your student should wear their best uniform on this day, this is not a free dr…" at bounding box center [344, 130] width 318 height 10
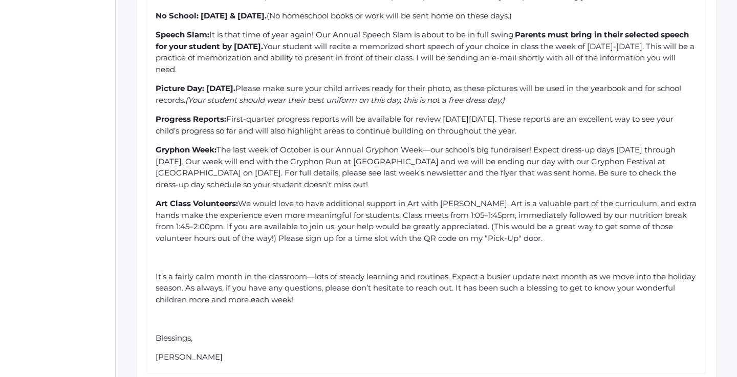
scroll to position [414, 0]
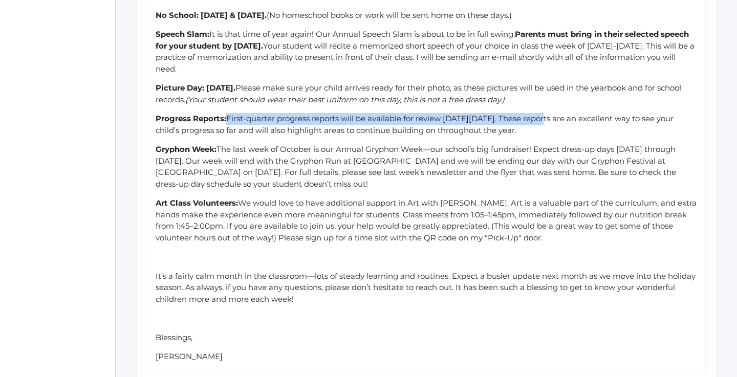
drag, startPoint x: 536, startPoint y: 99, endPoint x: 227, endPoint y: 99, distance: 309.2
click at [227, 113] on div "Progress Reports: First-quarter progress reports will be available for review o…" at bounding box center [427, 124] width 542 height 23
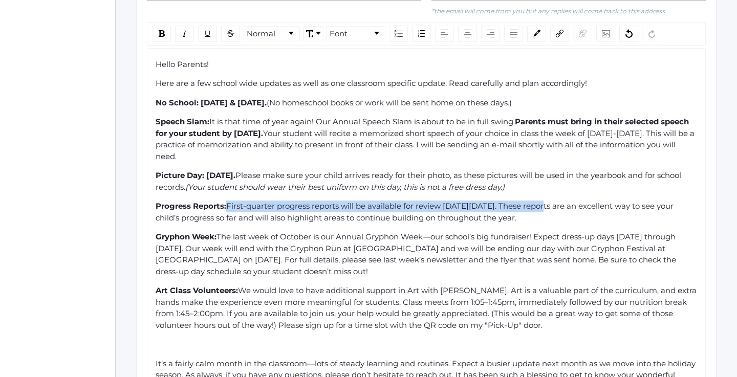
scroll to position [325, 0]
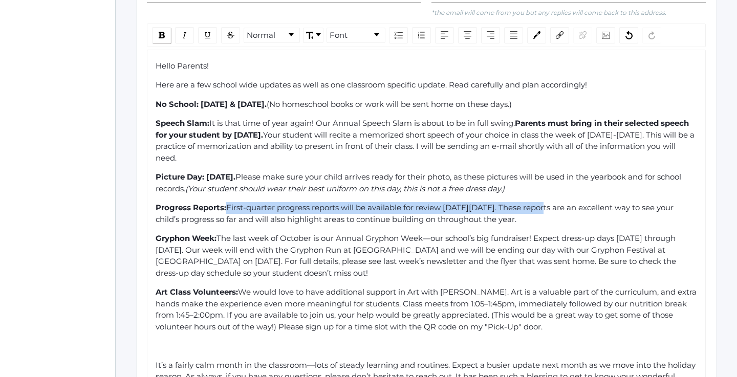
click at [159, 27] on div "rdw-inline-control" at bounding box center [161, 35] width 19 height 16
click at [161, 27] on div "rdw-inline-control" at bounding box center [161, 35] width 19 height 16
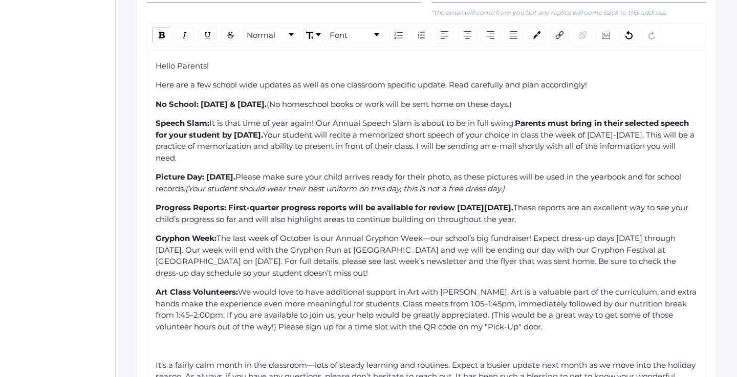
click at [325, 255] on div "Gryphon Week: The last week of October is our Annual Gryphon Week—our school’s …" at bounding box center [427, 256] width 542 height 46
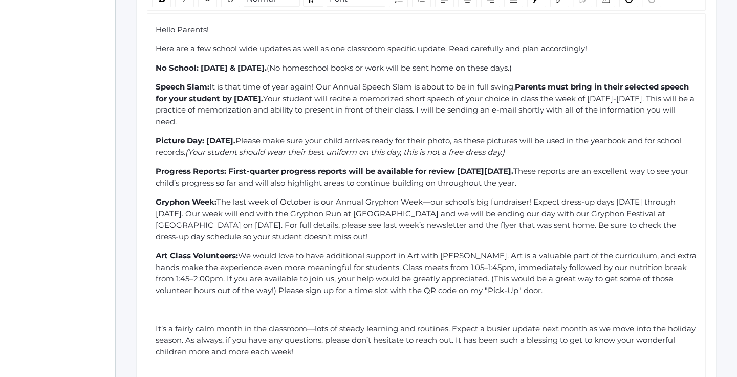
scroll to position [368, 0]
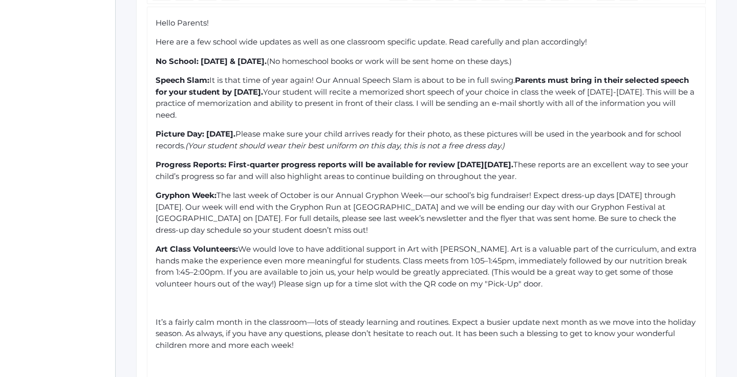
click at [377, 201] on div "Gryphon Week: The last week of October is our Annual Gryphon Week—our school’s …" at bounding box center [427, 213] width 542 height 46
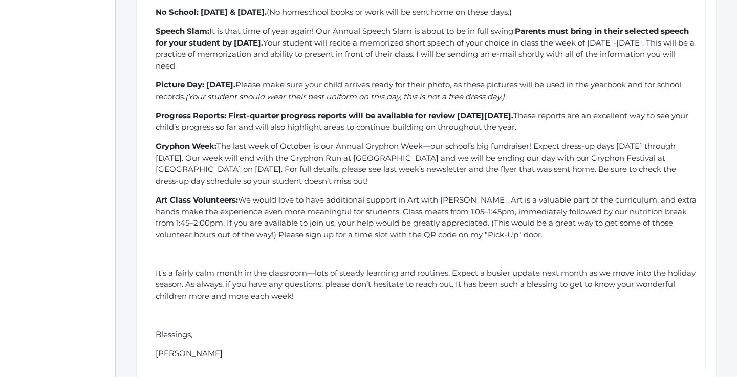
scroll to position [417, 0]
click at [570, 163] on div "Hello Parents! Here are a few school wide updates as well as one classroom spec…" at bounding box center [427, 164] width 542 height 392
click at [565, 155] on div "Gryphon Week: The last week of October is our Annual Gryphon Week—our school’s …" at bounding box center [427, 163] width 542 height 46
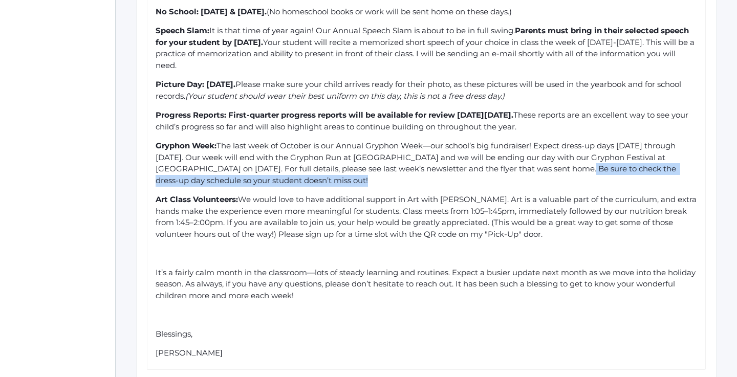
drag, startPoint x: 563, startPoint y: 155, endPoint x: 571, endPoint y: 145, distance: 12.7
click at [571, 145] on div "Gryphon Week: The last week of October is our Annual Gryphon Week—our school’s …" at bounding box center [427, 163] width 542 height 46
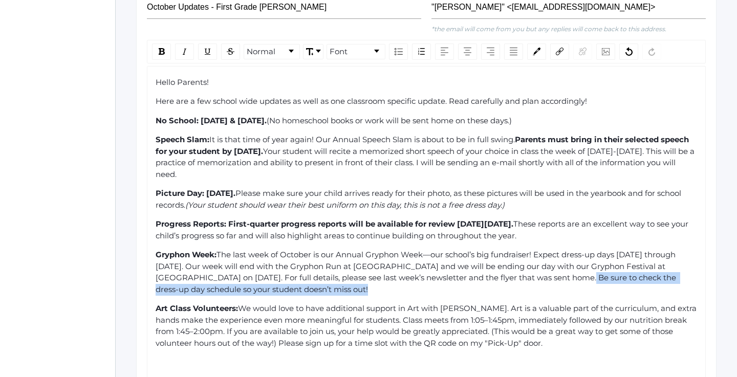
scroll to position [307, 0]
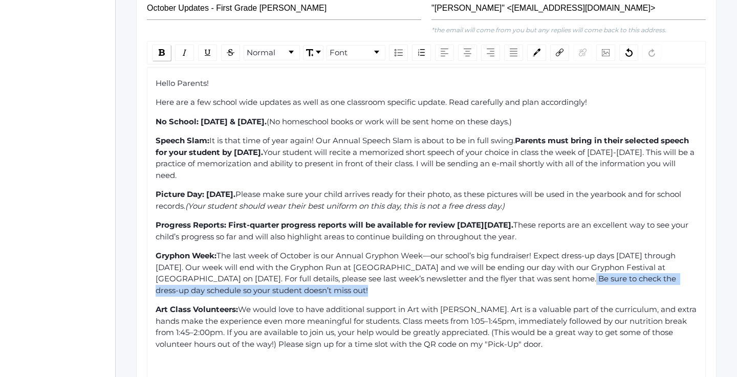
click at [166, 45] on div "rdw-inline-control" at bounding box center [161, 53] width 19 height 16
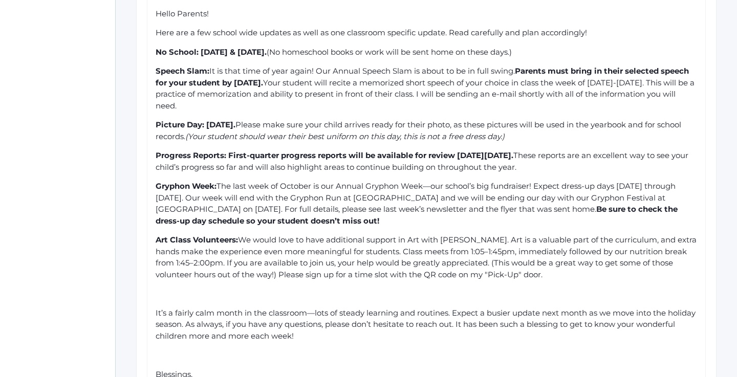
scroll to position [402, 0]
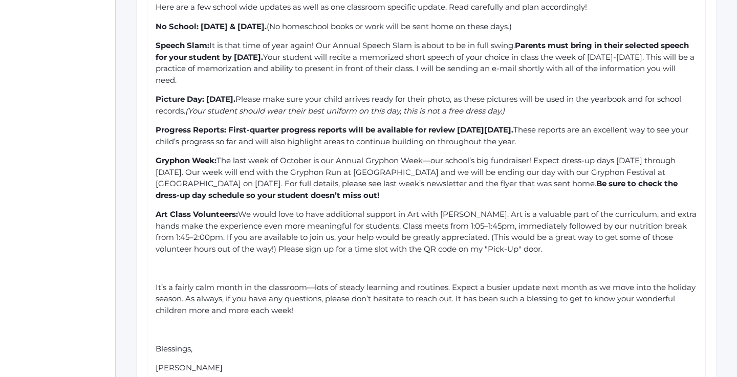
click at [344, 237] on div "Hello Parents! Here are a few school wide updates as well as one classroom spec…" at bounding box center [427, 179] width 542 height 392
drag, startPoint x: 402, startPoint y: 202, endPoint x: 515, endPoint y: 198, distance: 112.2
click at [515, 209] on span "We would love to have additional support in Art with Mrs. Bradley. Art is a val…" at bounding box center [427, 231] width 543 height 45
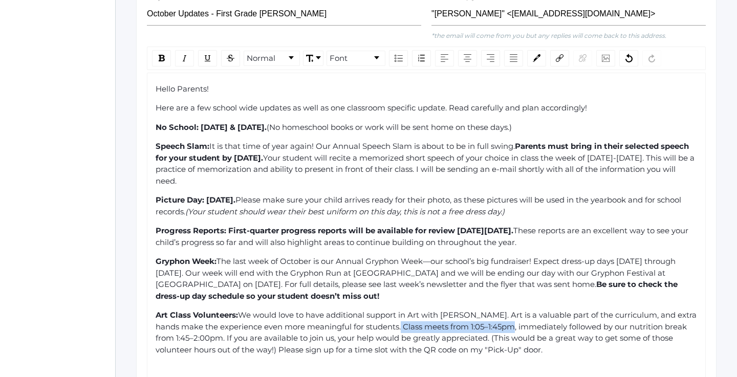
scroll to position [293, 0]
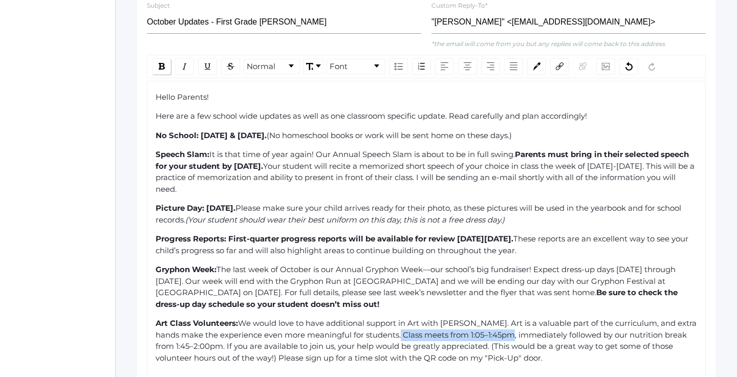
click at [161, 63] on img "rdw-inline-control" at bounding box center [162, 66] width 6 height 7
click at [405, 330] on span "Class meets from 1:05–1:45pm" at bounding box center [460, 335] width 119 height 10
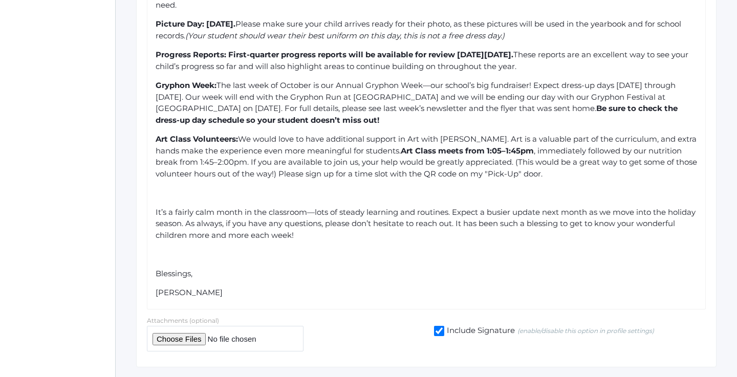
scroll to position [477, 0]
click at [295, 188] on div "rdw-editor" at bounding box center [427, 194] width 542 height 12
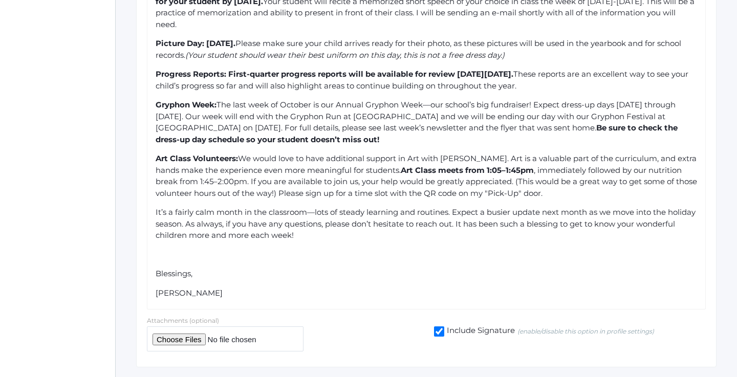
click at [359, 211] on div "It’s a fairly calm month in the classroom—lots of steady learning and routines.…" at bounding box center [427, 224] width 542 height 35
click at [574, 175] on div "Hello Parents! Here are a few school wide updates as well as one classroom spec…" at bounding box center [427, 113] width 542 height 373
click at [380, 211] on div "It’s a fairly calm month in the classroom—lots of steady learning and routines.…" at bounding box center [427, 224] width 542 height 35
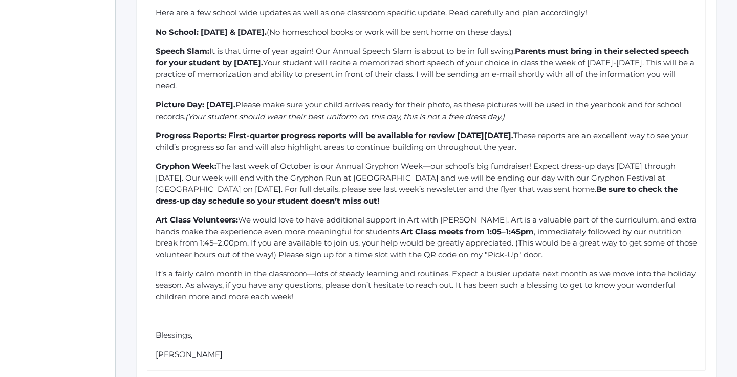
scroll to position [397, 0]
click at [162, 310] on div "rdw-editor" at bounding box center [427, 316] width 542 height 12
click at [440, 273] on div "It’s a fairly calm month in the classroom—lots of steady learning and routines.…" at bounding box center [427, 285] width 542 height 35
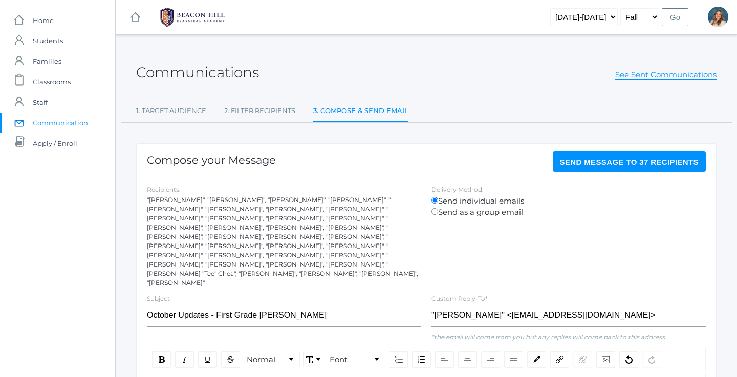
scroll to position [0, 0]
click at [593, 158] on span "Send Message to 37 recipients" at bounding box center [629, 162] width 139 height 9
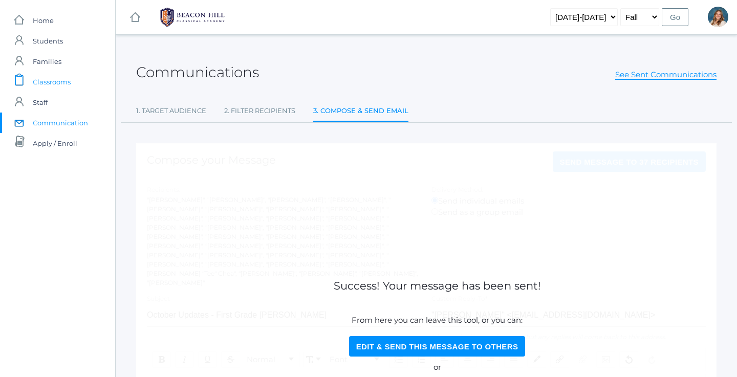
click at [58, 80] on span "Classrooms" at bounding box center [52, 82] width 38 height 20
